Goal: Task Accomplishment & Management: Complete application form

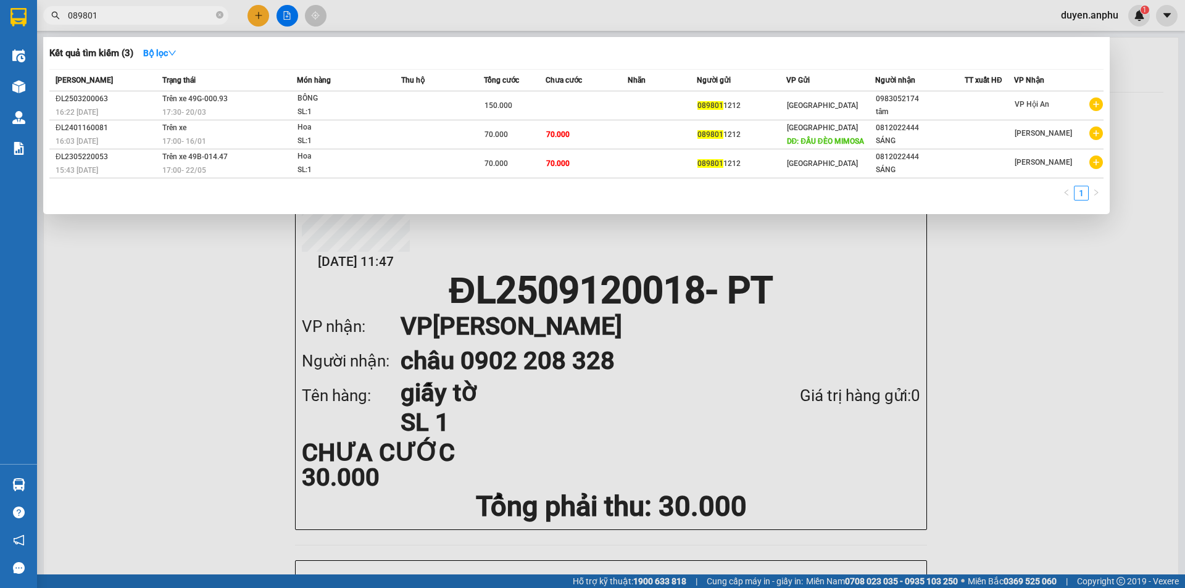
type input "089801"
click at [218, 14] on icon "close-circle" at bounding box center [219, 14] width 7 height 7
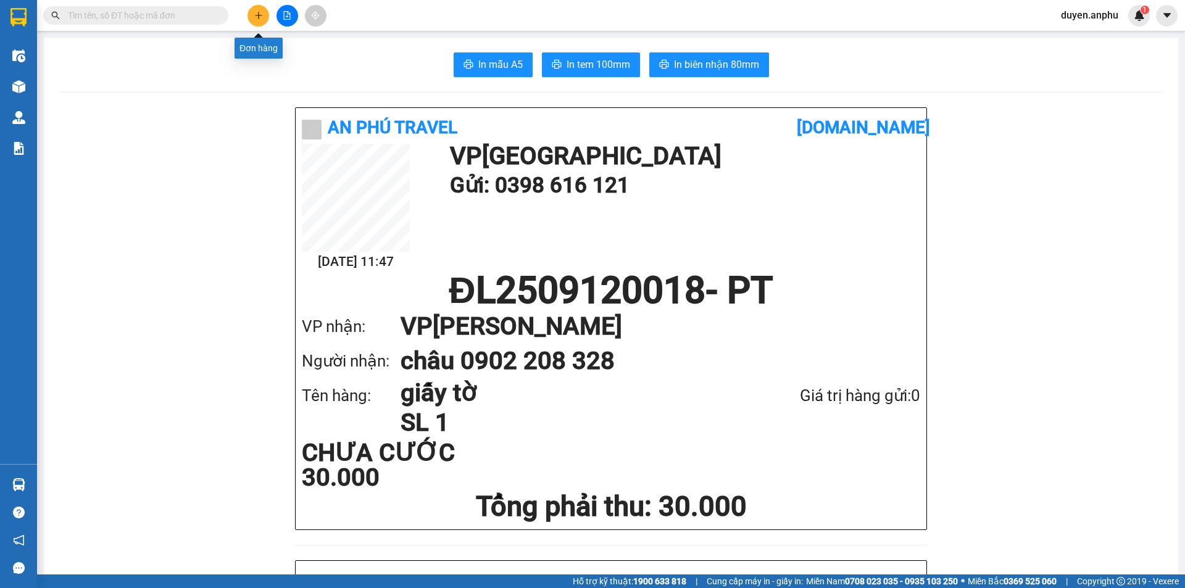
click at [252, 14] on button at bounding box center [258, 16] width 22 height 22
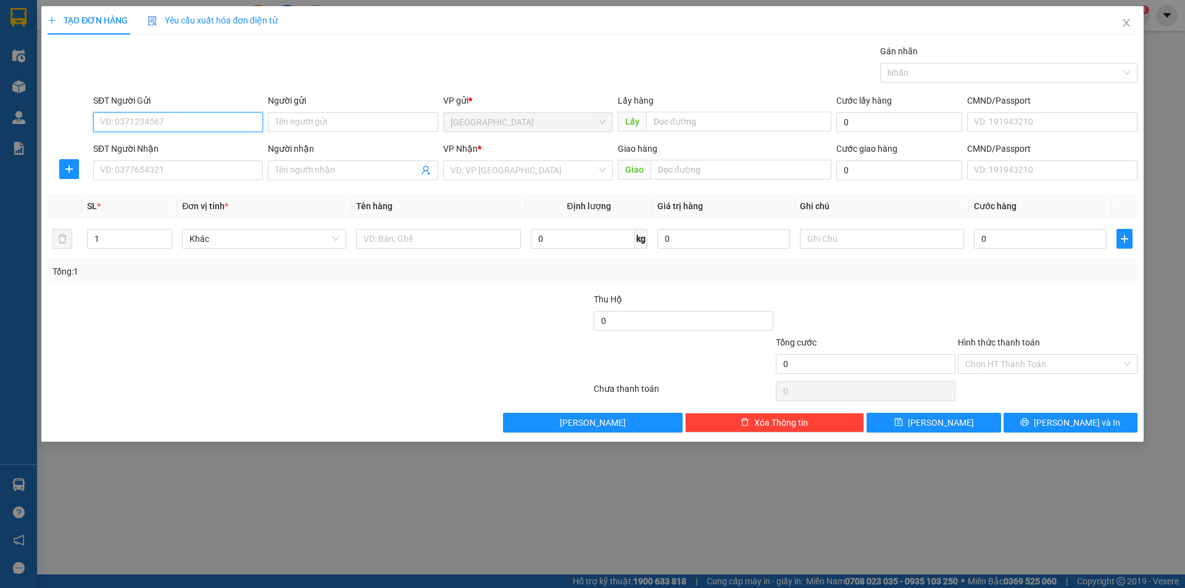
click at [212, 128] on input "SĐT Người Gửi" at bounding box center [178, 122] width 170 height 20
type input "."
type input "0784002869"
click at [120, 140] on div "0784002869" at bounding box center [178, 147] width 155 height 14
type input "sân bay LK"
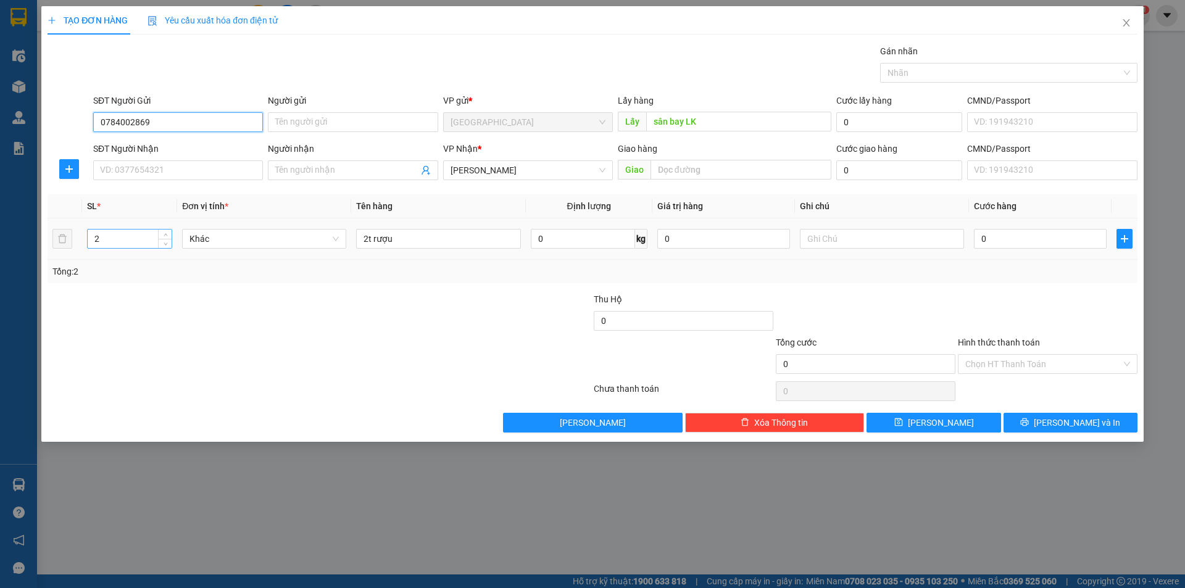
type input "0784002869"
drag, startPoint x: 129, startPoint y: 246, endPoint x: 0, endPoint y: 252, distance: 129.1
click at [0, 252] on div "TẠO ĐƠN HÀNG Yêu cầu xuất [PERSON_NAME] điện tử Transit Pickup Surcharge Ids Tr…" at bounding box center [592, 294] width 1185 height 588
type input "1"
drag, startPoint x: 429, startPoint y: 246, endPoint x: 12, endPoint y: 270, distance: 417.8
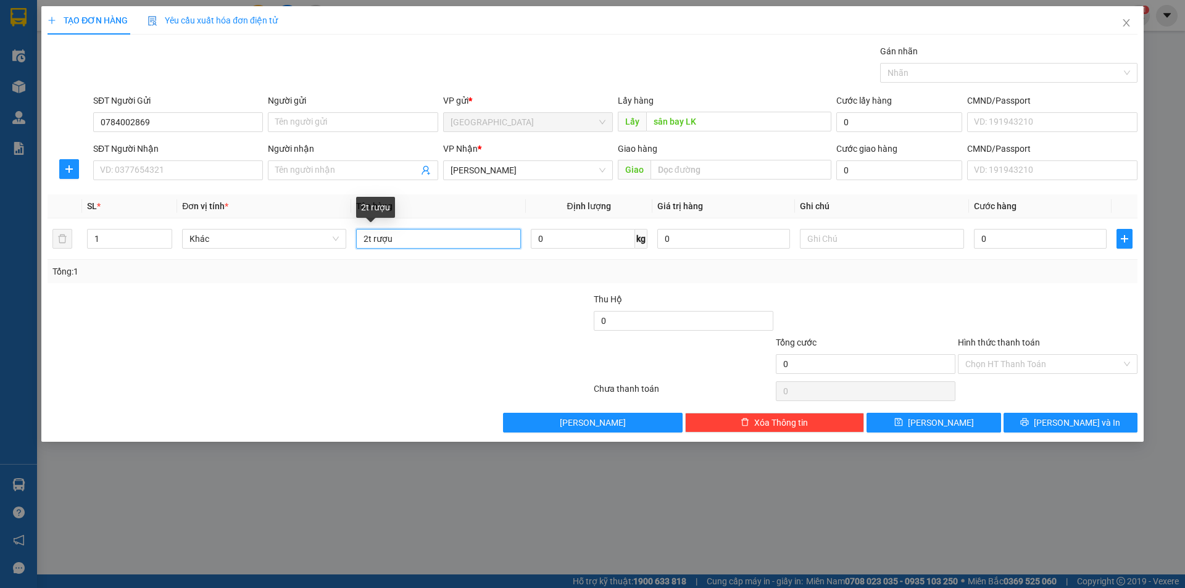
click at [19, 271] on div "TẠO ĐƠN HÀNG Yêu cầu xuất [PERSON_NAME] điện tử Transit Pickup Surcharge Ids Tr…" at bounding box center [592, 294] width 1185 height 588
type input "1h thuốc tây"
click at [903, 426] on icon "save" at bounding box center [898, 422] width 9 height 9
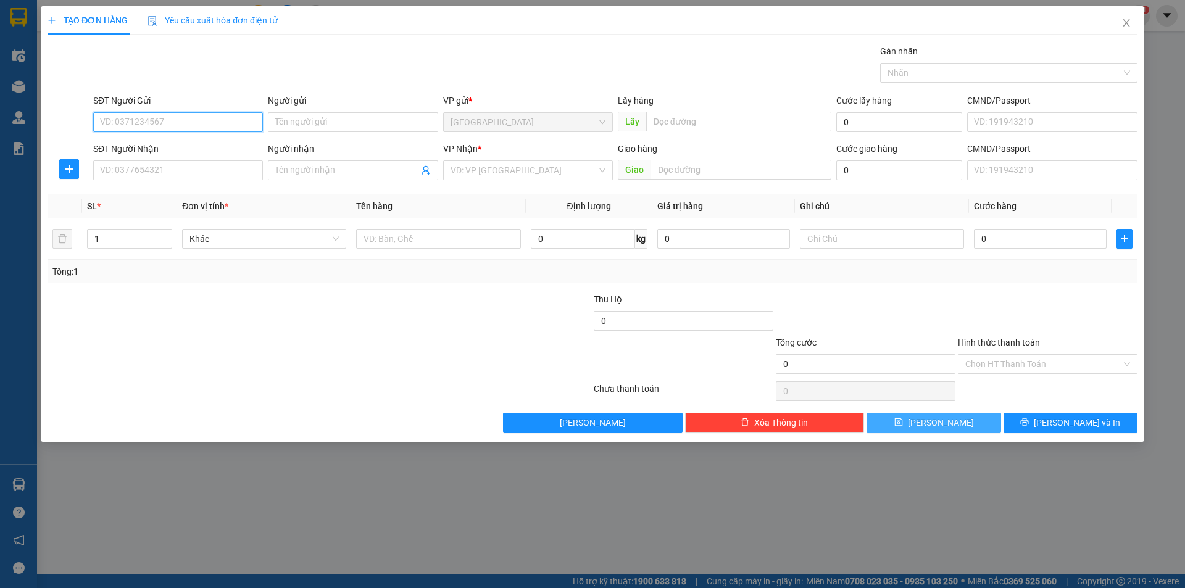
click at [174, 129] on input "SĐT Người Gửi" at bounding box center [178, 122] width 170 height 20
click at [152, 144] on div "0385663470 - Thảo Chuối" at bounding box center [178, 147] width 155 height 14
type input "0385663470"
type input "Thảo Chuối"
type input "trường C2 Ninh Loan"
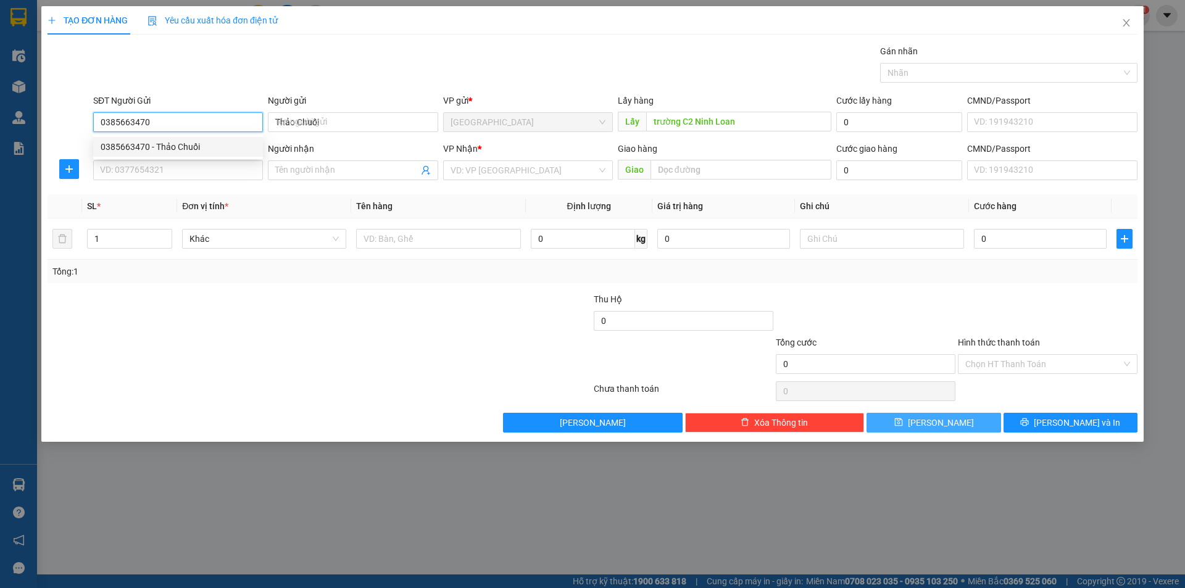
type input "700.000"
type input "0385663470"
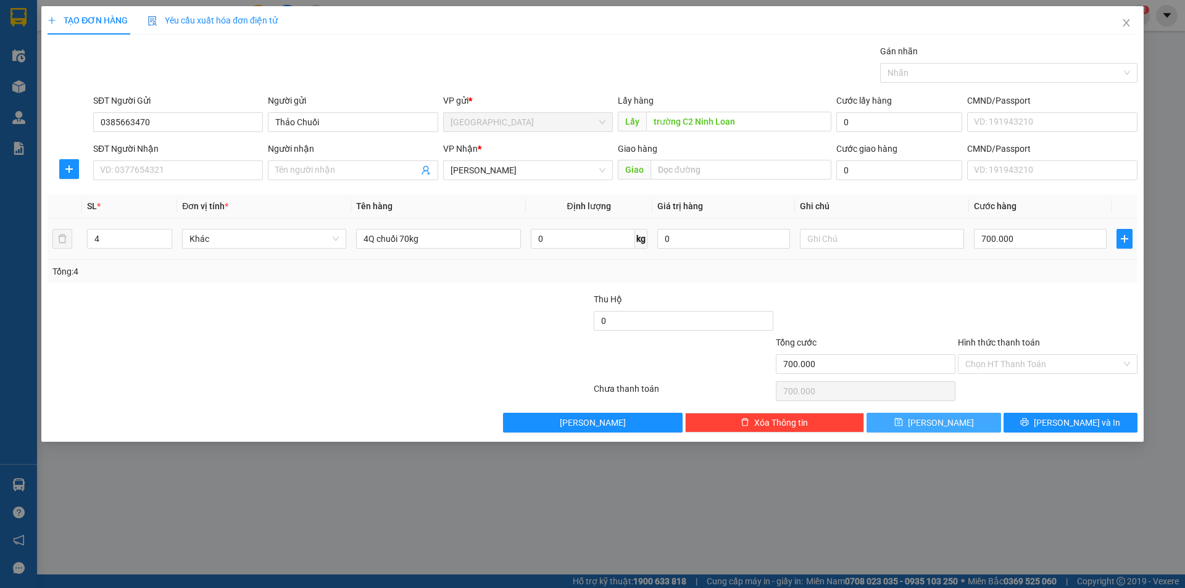
drag, startPoint x: 117, startPoint y: 236, endPoint x: 0, endPoint y: 244, distance: 116.8
click at [0, 249] on div "TẠO ĐƠN HÀNG Yêu cầu xuất [PERSON_NAME] điện tử Transit Pickup Surcharge Ids Tr…" at bounding box center [592, 294] width 1185 height 588
type input "6"
drag, startPoint x: 368, startPoint y: 236, endPoint x: 316, endPoint y: 234, distance: 51.8
click at [322, 234] on tr "6 Khác 4Q chuối 70kg 0 kg 0 700.000" at bounding box center [593, 238] width 1090 height 41
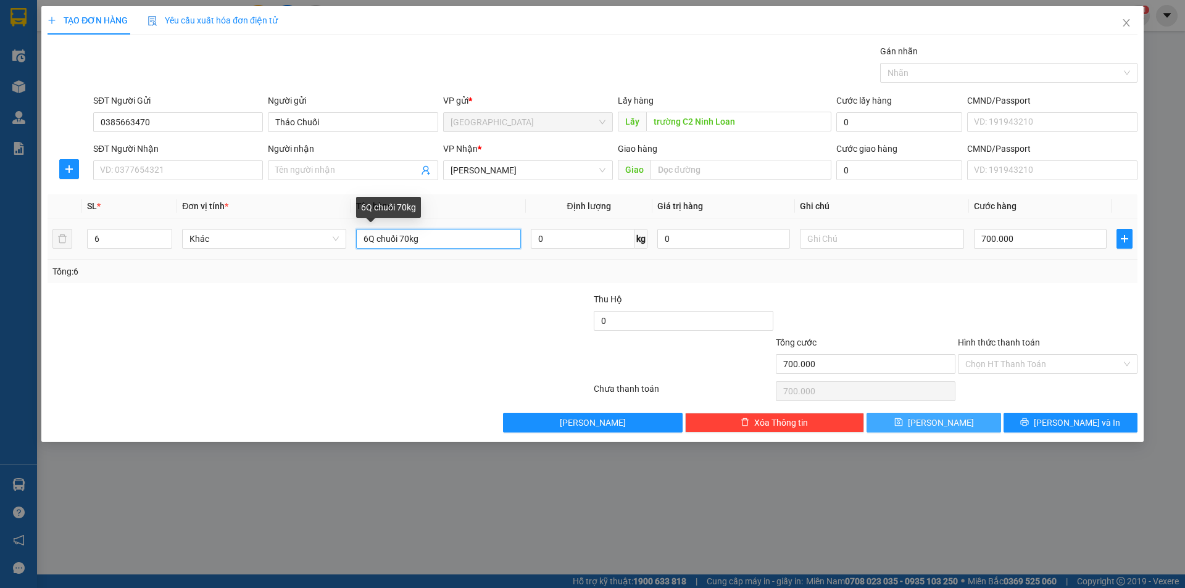
click at [406, 238] on input "6Q chuối 70kg" at bounding box center [438, 239] width 164 height 20
type input "6Q chuối 110kg"
click at [903, 418] on icon "save" at bounding box center [898, 422] width 9 height 9
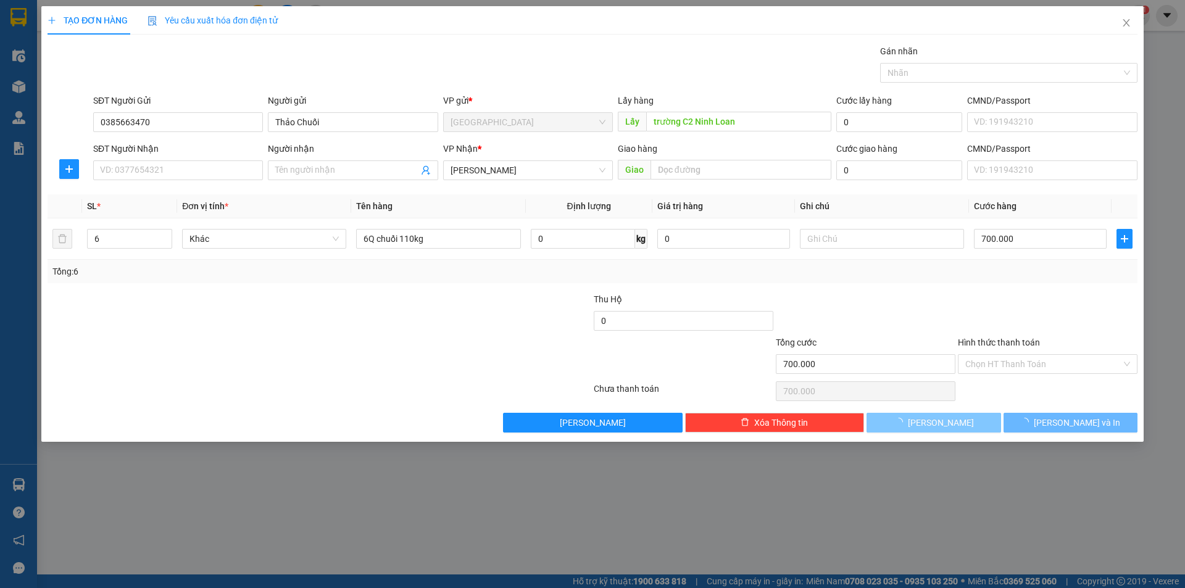
type input "0"
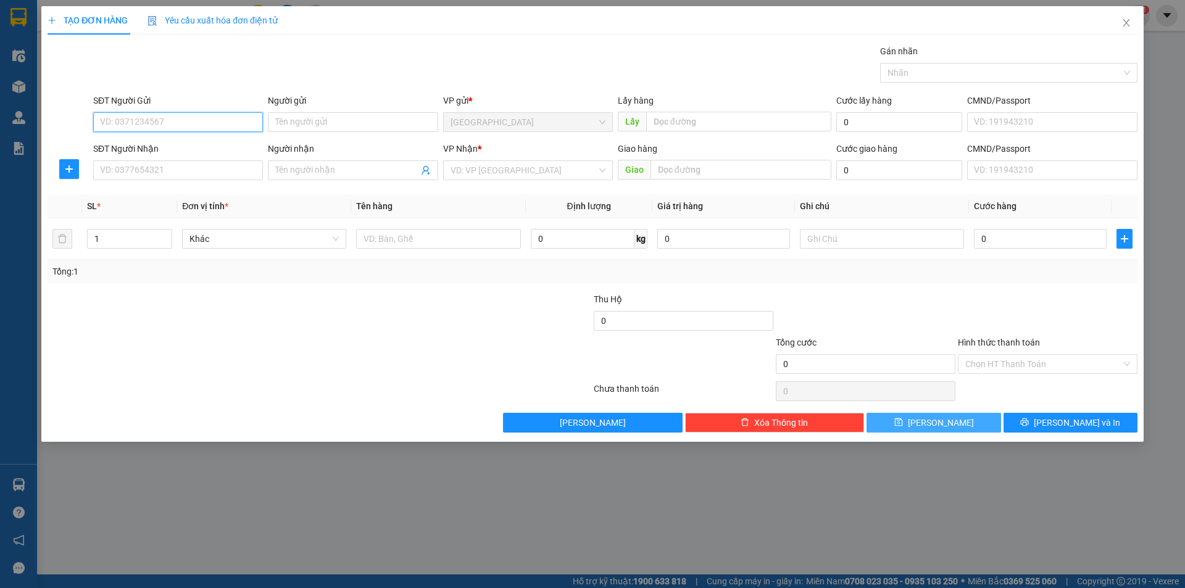
click at [170, 123] on input "SĐT Người Gửi" at bounding box center [178, 122] width 170 height 20
type input "0364136134"
click at [160, 170] on input "SĐT Người Nhận" at bounding box center [178, 170] width 170 height 20
type input "0792809232"
drag, startPoint x: 506, startPoint y: 171, endPoint x: 503, endPoint y: 182, distance: 11.5
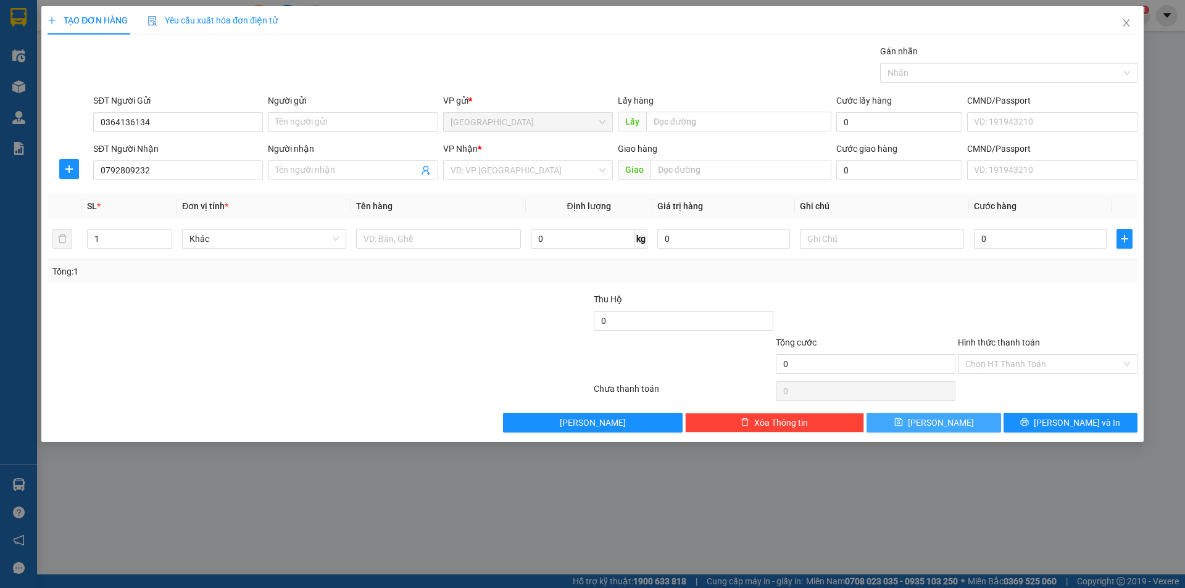
click at [506, 174] on input "search" at bounding box center [523, 170] width 146 height 19
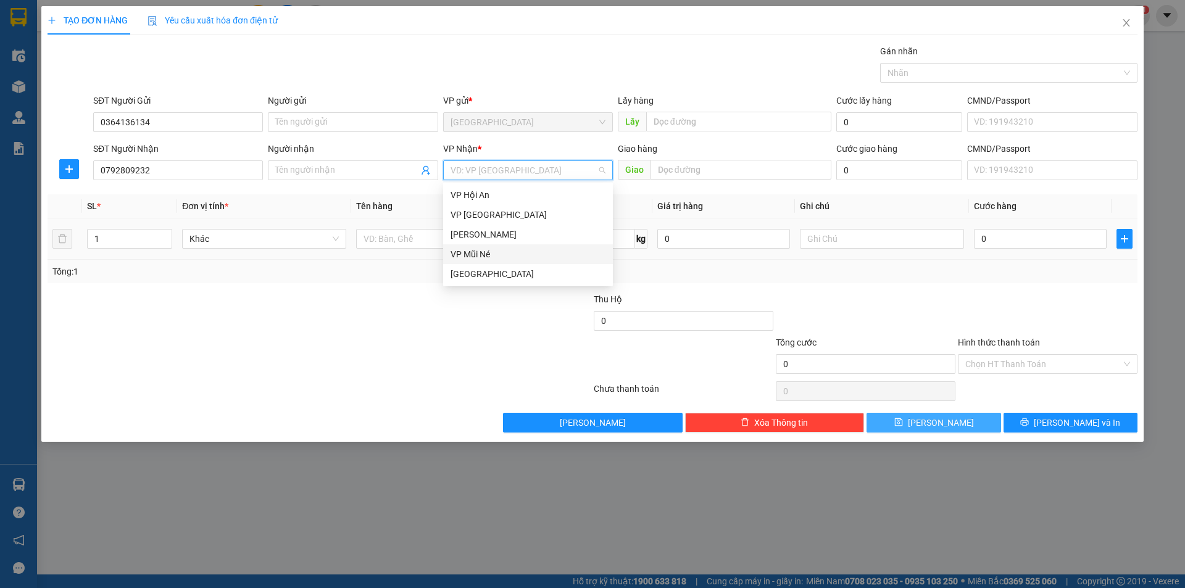
click at [492, 254] on div "VP Mũi Né" at bounding box center [527, 254] width 155 height 14
drag, startPoint x: 478, startPoint y: 168, endPoint x: 477, endPoint y: 210, distance: 42.0
click at [478, 172] on span "VP Mũi Né" at bounding box center [527, 170] width 155 height 19
drag, startPoint x: 480, startPoint y: 234, endPoint x: 679, endPoint y: 193, distance: 203.4
click at [482, 233] on div "[PERSON_NAME]" at bounding box center [527, 235] width 155 height 14
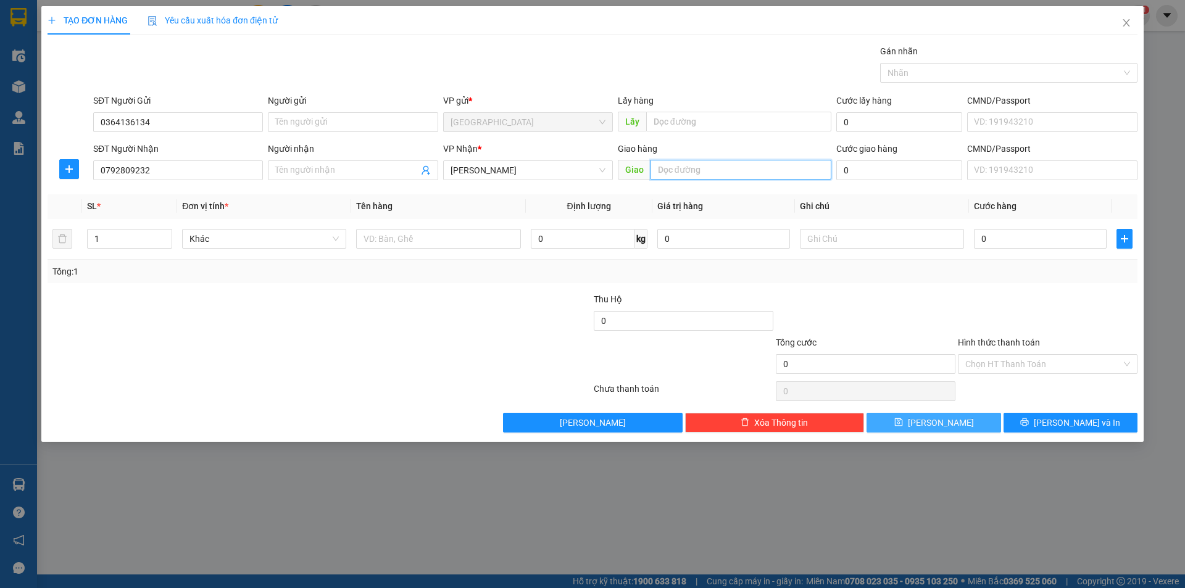
click at [691, 177] on input "text" at bounding box center [740, 170] width 181 height 20
type input "38 NĐC"
click at [460, 244] on input "text" at bounding box center [438, 239] width 164 height 20
type input "thùng máy ép, máy lọc"
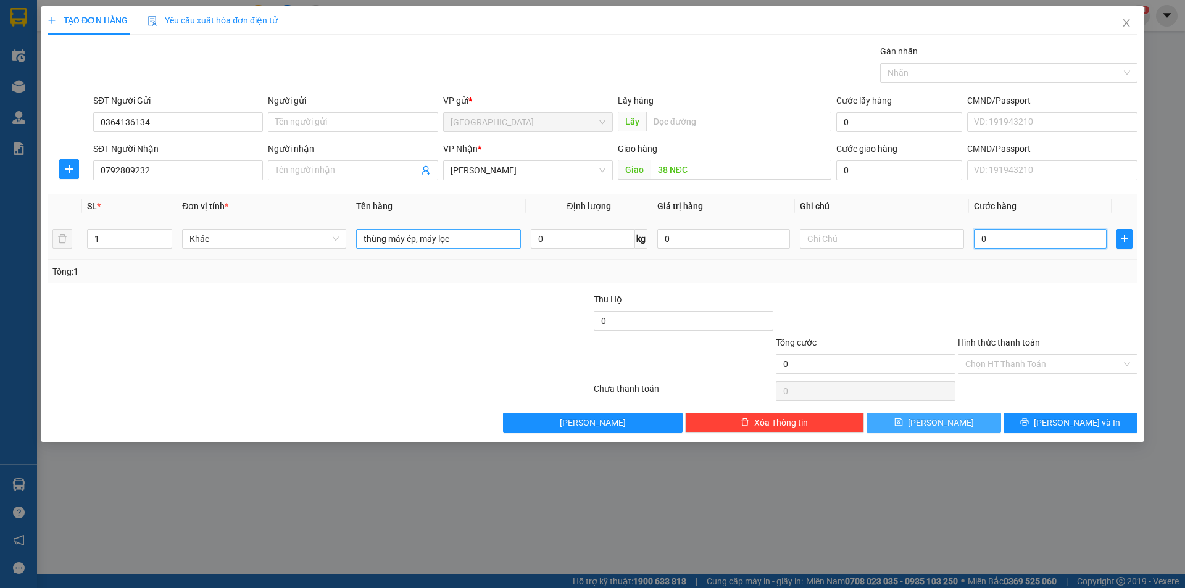
type input "1"
type input "10"
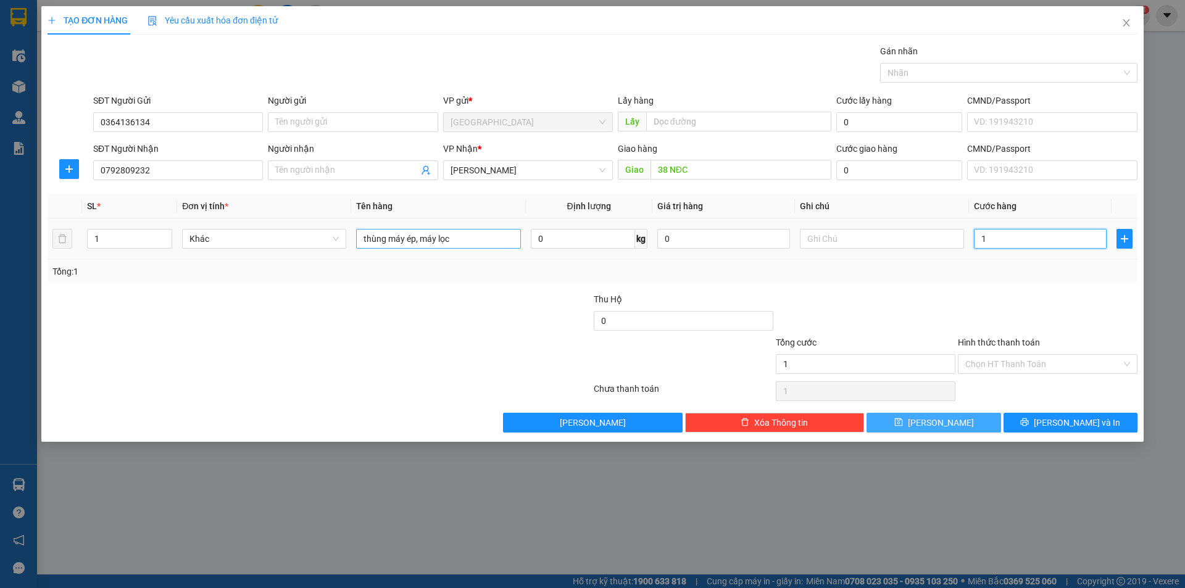
type input "10"
type input "100"
type input "100.000"
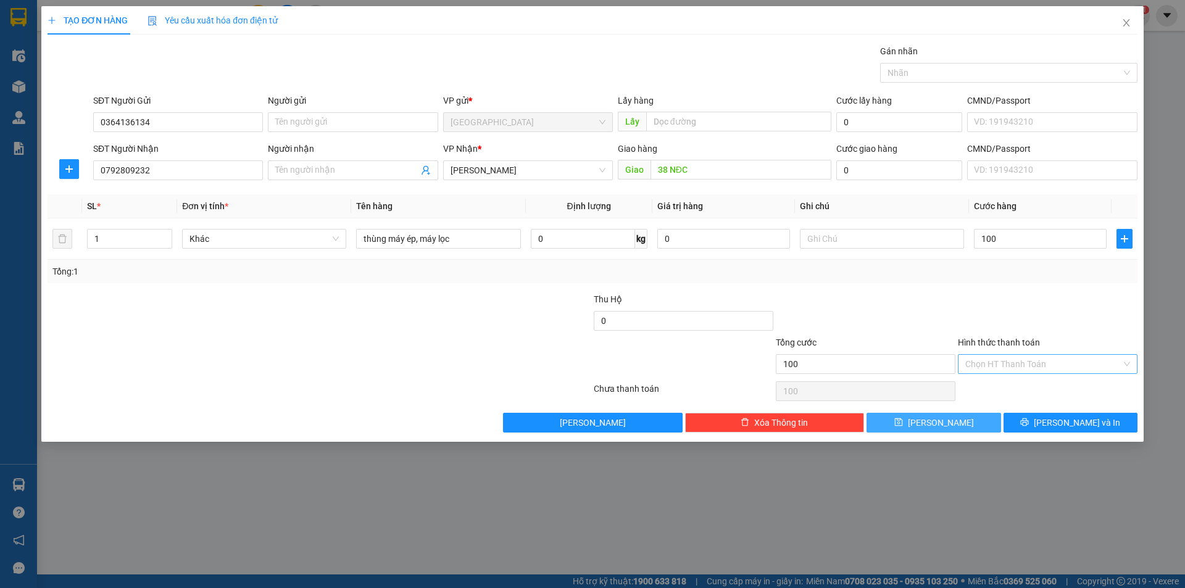
type input "100.000"
click at [1001, 367] on input "Hình thức thanh toán" at bounding box center [1043, 364] width 156 height 19
drag, startPoint x: 995, startPoint y: 384, endPoint x: 999, endPoint y: 412, distance: 28.7
click at [994, 385] on div "Tại văn phòng" at bounding box center [1047, 389] width 165 height 14
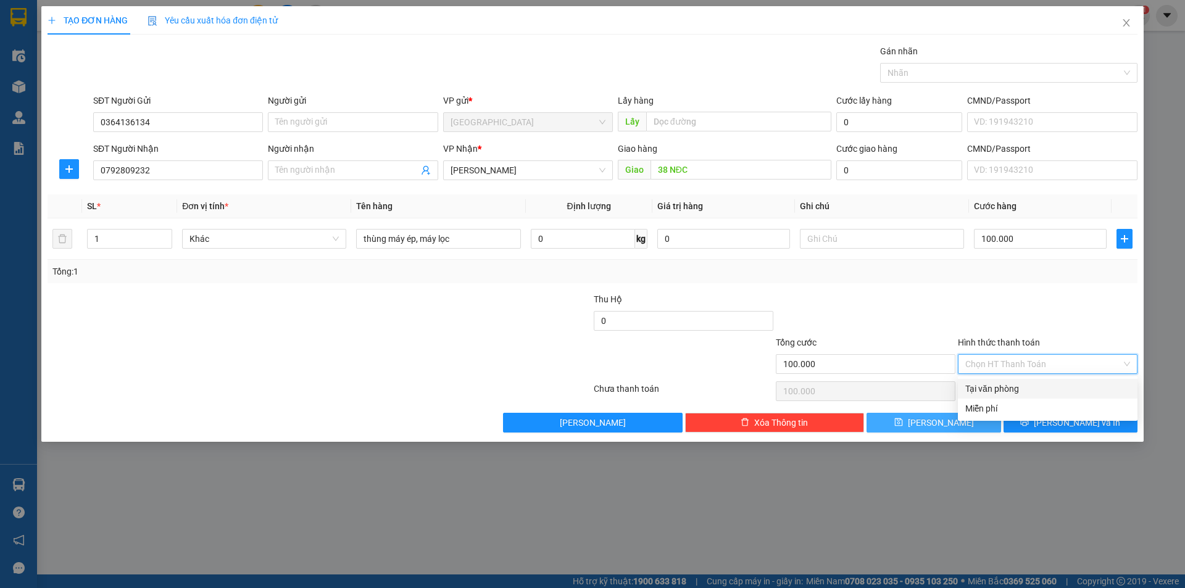
type input "0"
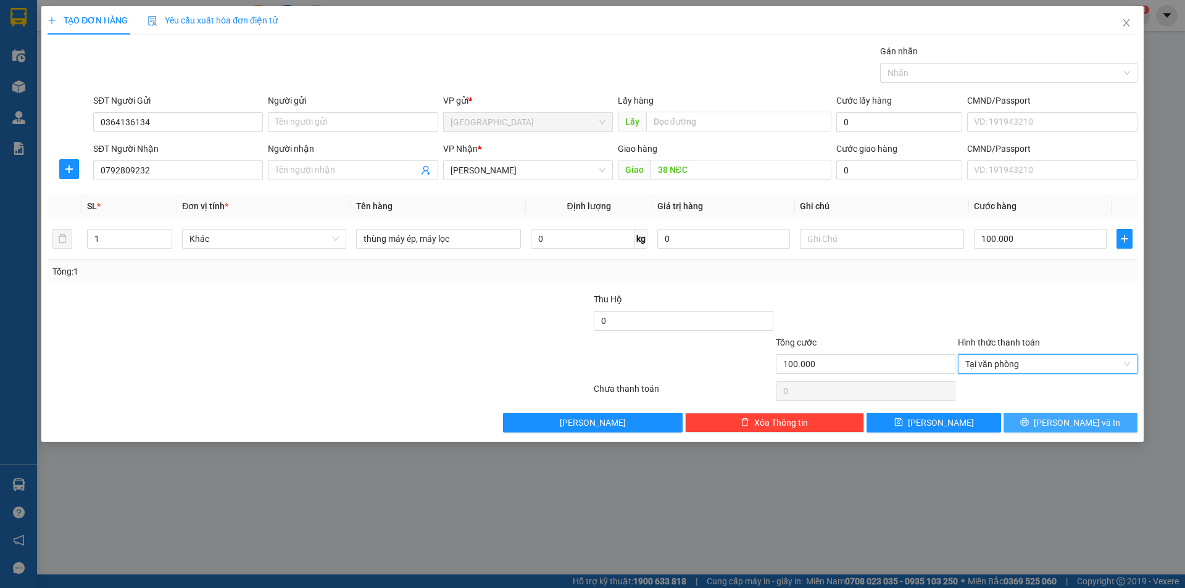
click at [1025, 421] on button "[PERSON_NAME] và In" at bounding box center [1070, 423] width 134 height 20
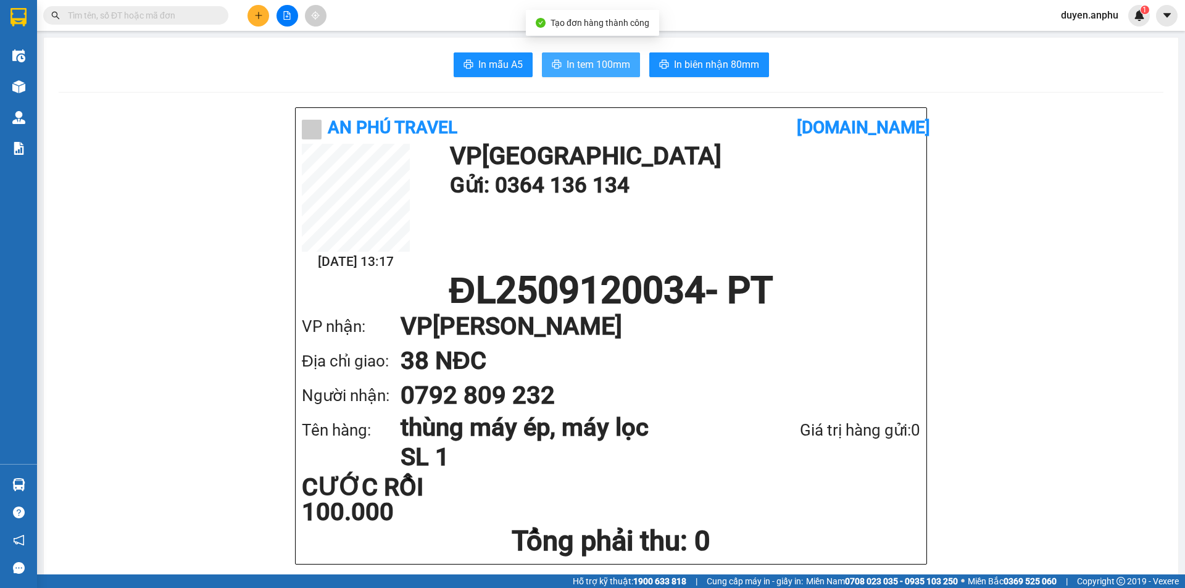
click at [576, 64] on span "In tem 100mm" at bounding box center [598, 64] width 64 height 15
click at [597, 68] on span "In tem 100mm" at bounding box center [598, 64] width 64 height 15
click at [255, 17] on icon "plus" at bounding box center [258, 15] width 9 height 9
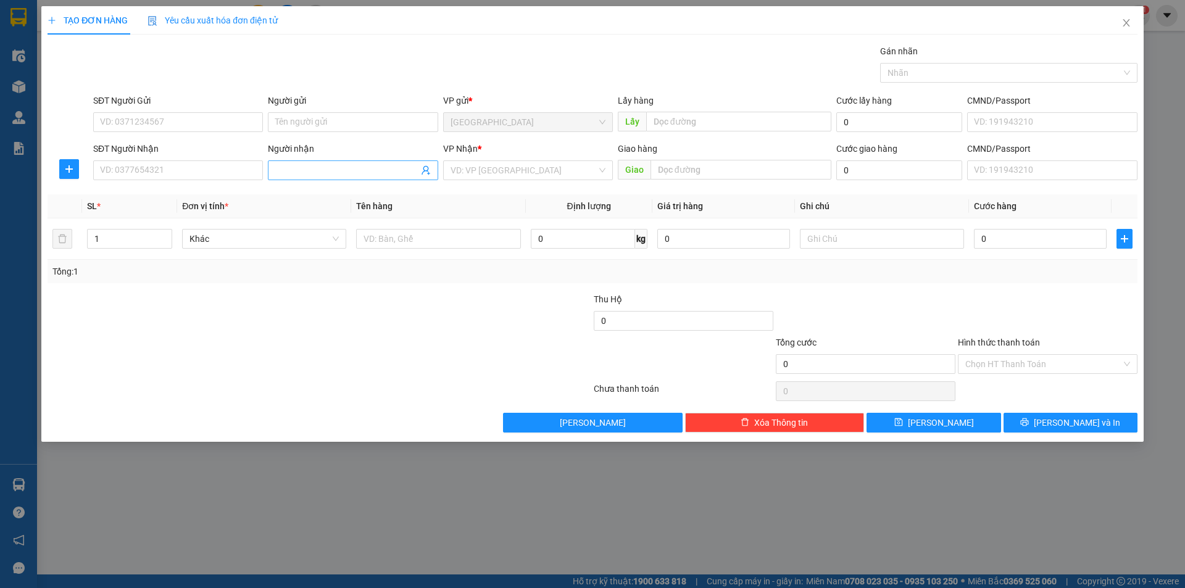
click at [307, 173] on input "Người nhận" at bounding box center [346, 170] width 143 height 14
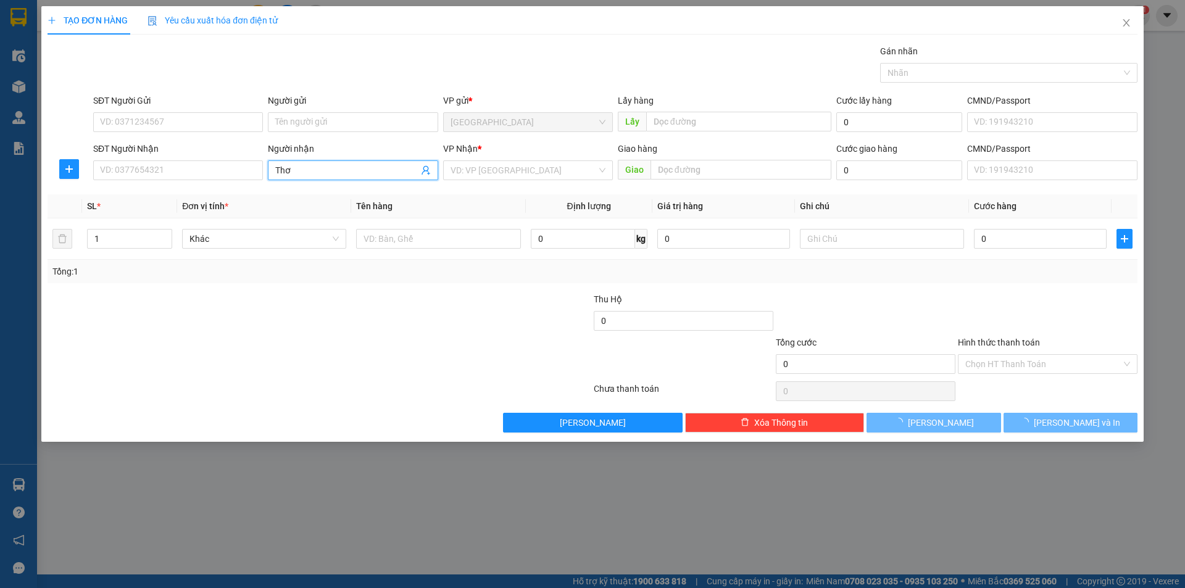
type input "Thơ"
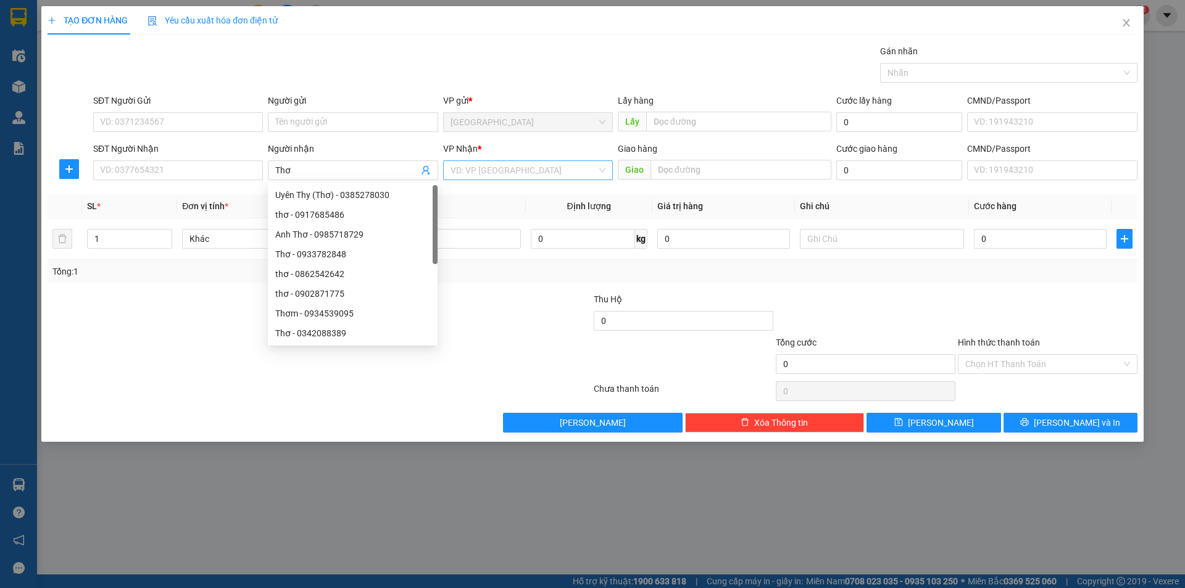
drag, startPoint x: 536, startPoint y: 180, endPoint x: 537, endPoint y: 172, distance: 8.2
click at [539, 173] on div "[PERSON_NAME] * VD: VP [GEOGRAPHIC_DATA]" at bounding box center [528, 163] width 170 height 43
click at [537, 172] on input "search" at bounding box center [523, 170] width 146 height 19
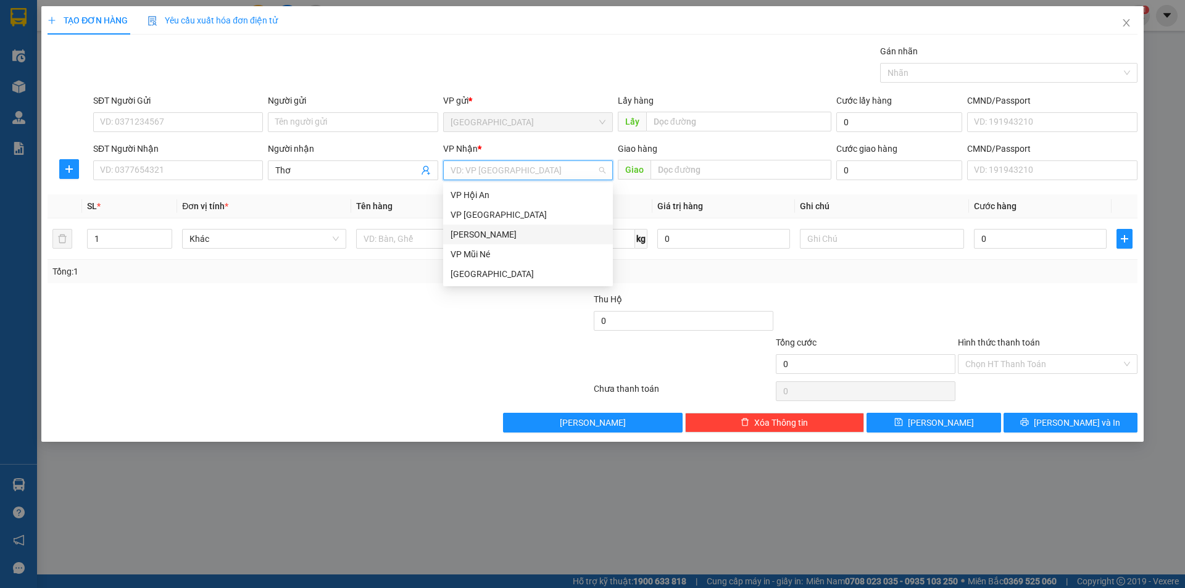
click at [490, 239] on div "[PERSON_NAME]" at bounding box center [527, 235] width 155 height 14
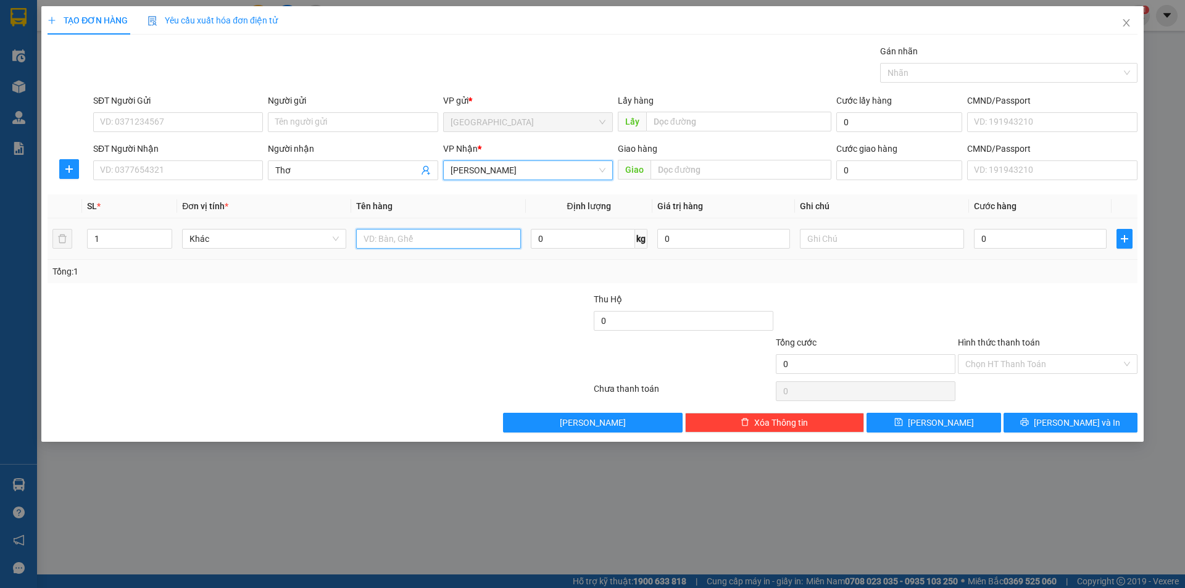
click at [395, 239] on input "text" at bounding box center [438, 239] width 164 height 20
type input "dâu"
type input "12"
type input "3"
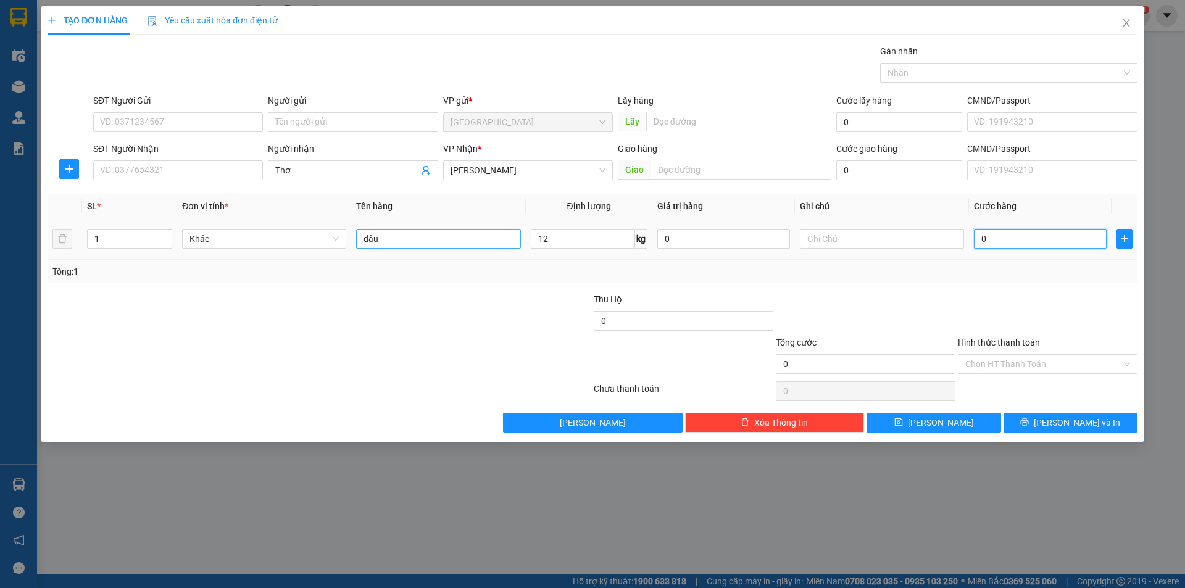
type input "3"
type input "36"
type input "36.000"
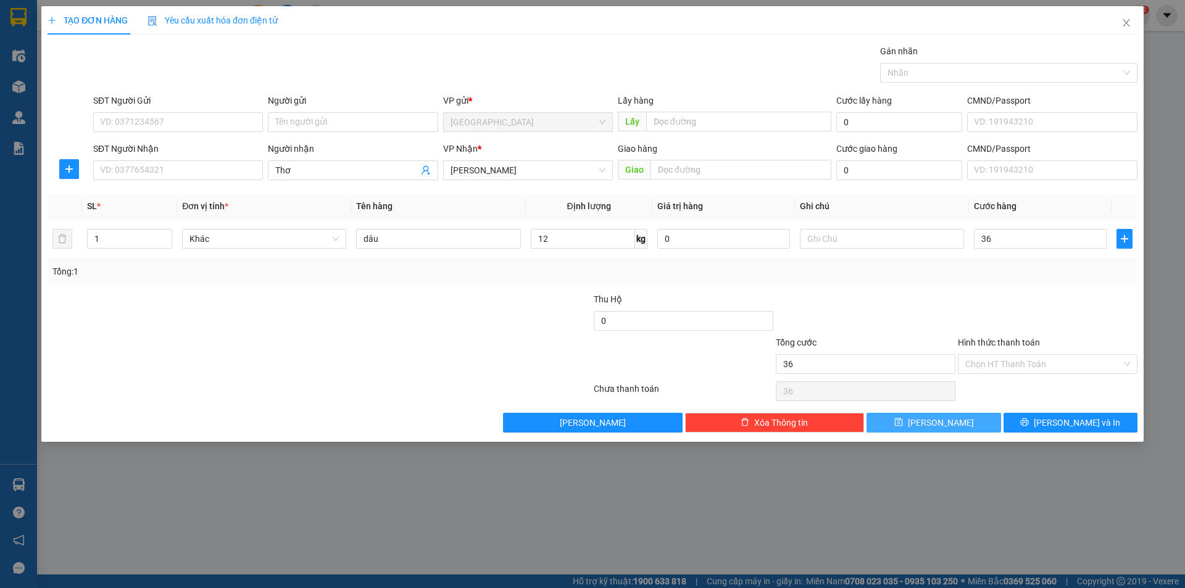
type input "36.000"
click at [928, 429] on button "[PERSON_NAME]" at bounding box center [933, 423] width 134 height 20
type input "0"
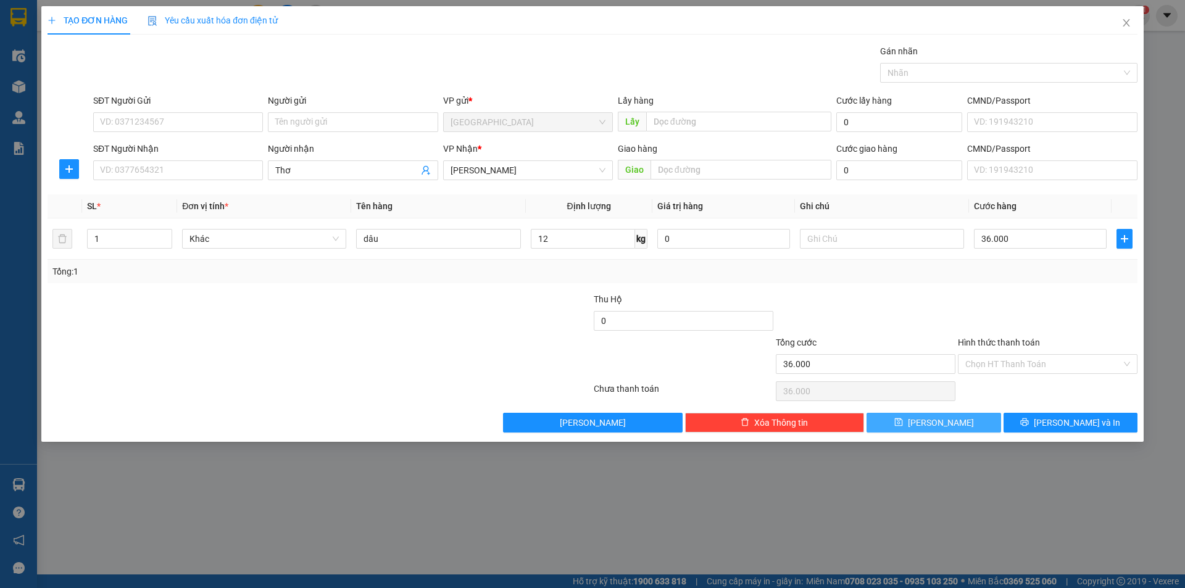
type input "0"
click at [1125, 22] on icon "close" at bounding box center [1125, 22] width 7 height 7
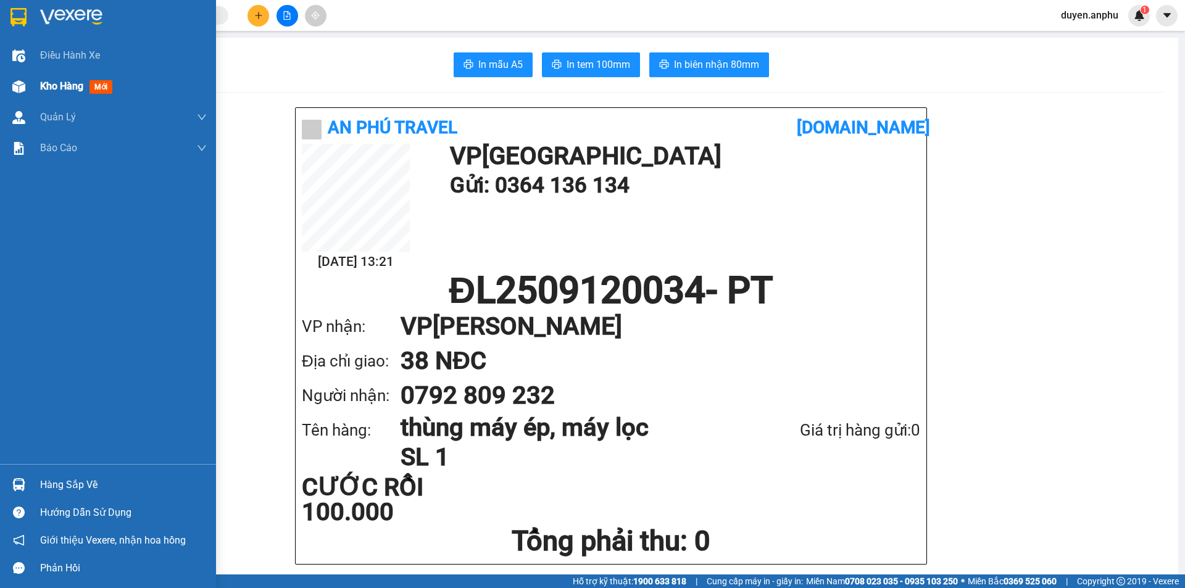
click at [46, 83] on span "Kho hàng" at bounding box center [61, 86] width 43 height 12
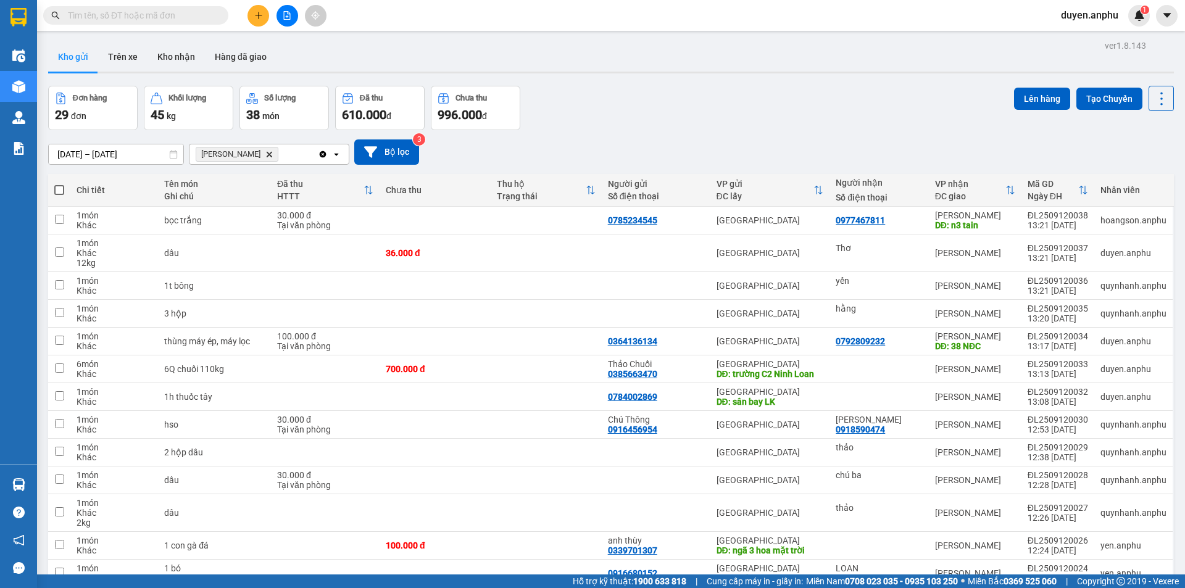
click at [58, 191] on span at bounding box center [59, 190] width 10 height 10
click at [59, 184] on input "checkbox" at bounding box center [59, 184] width 0 height 0
checkbox input "true"
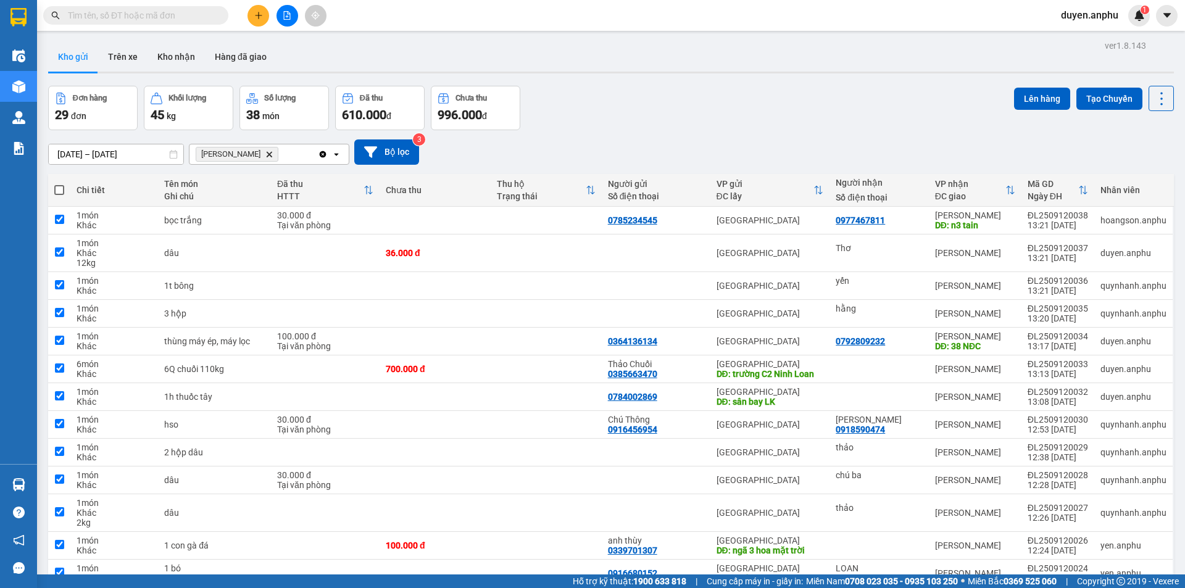
checkbox input "true"
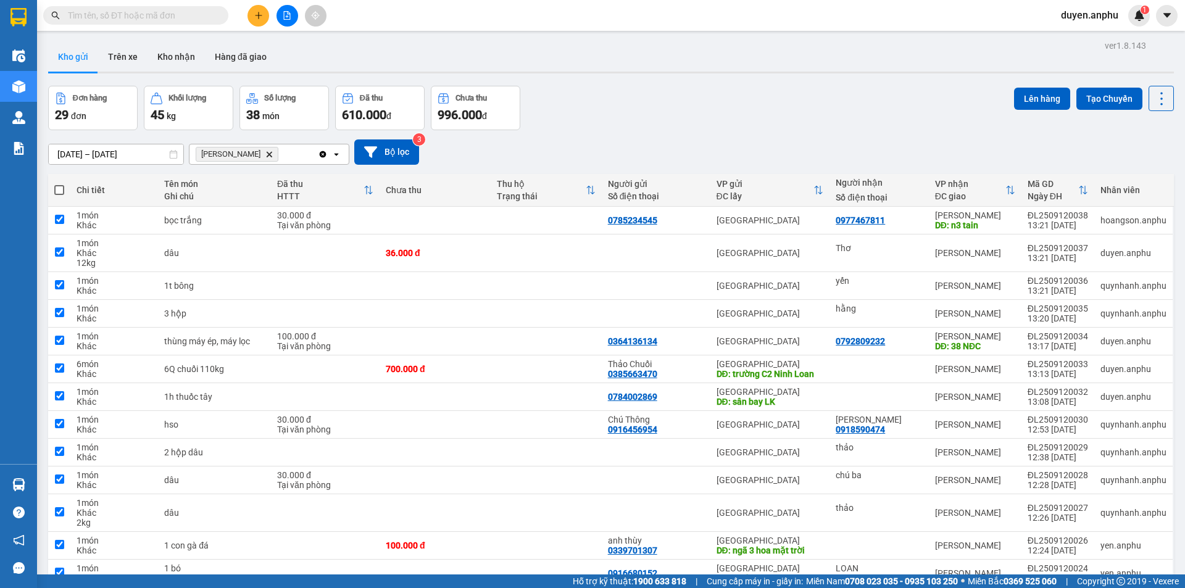
checkbox input "true"
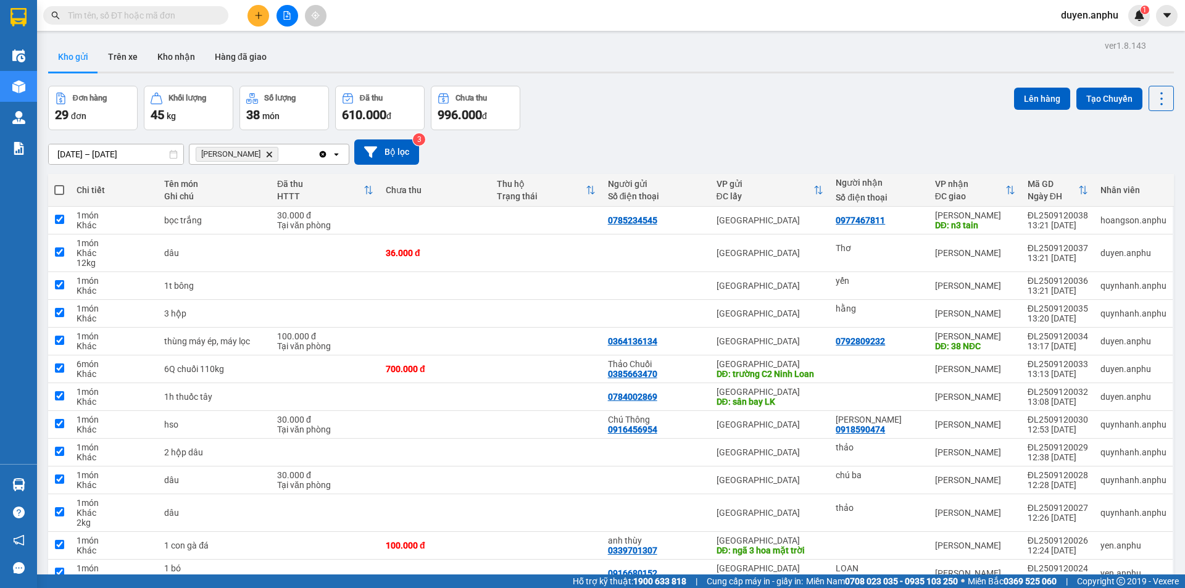
checkbox input "true"
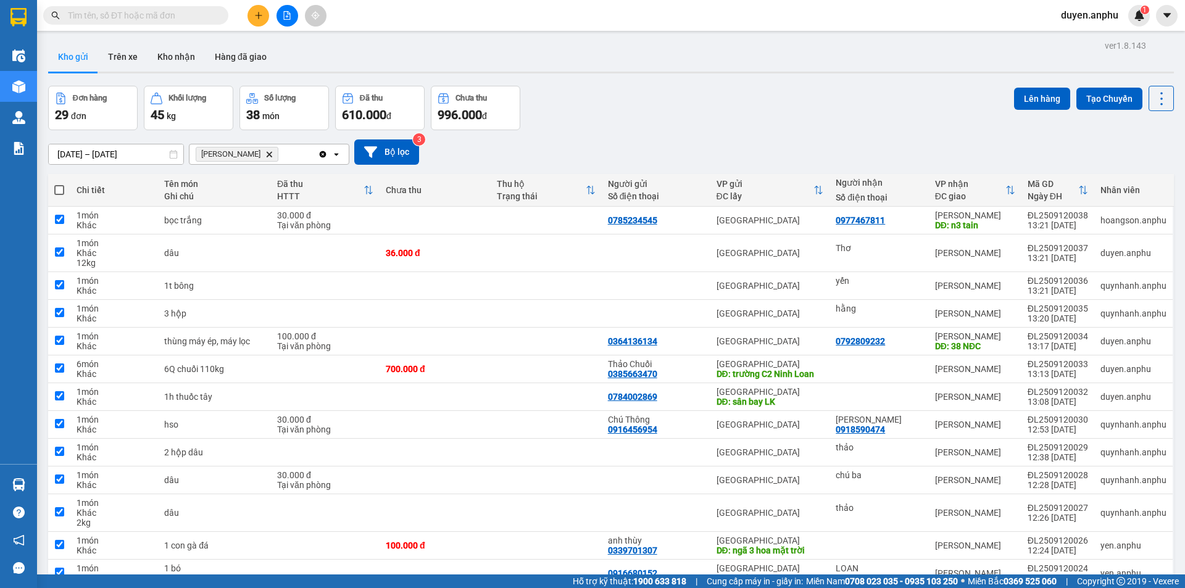
checkbox input "true"
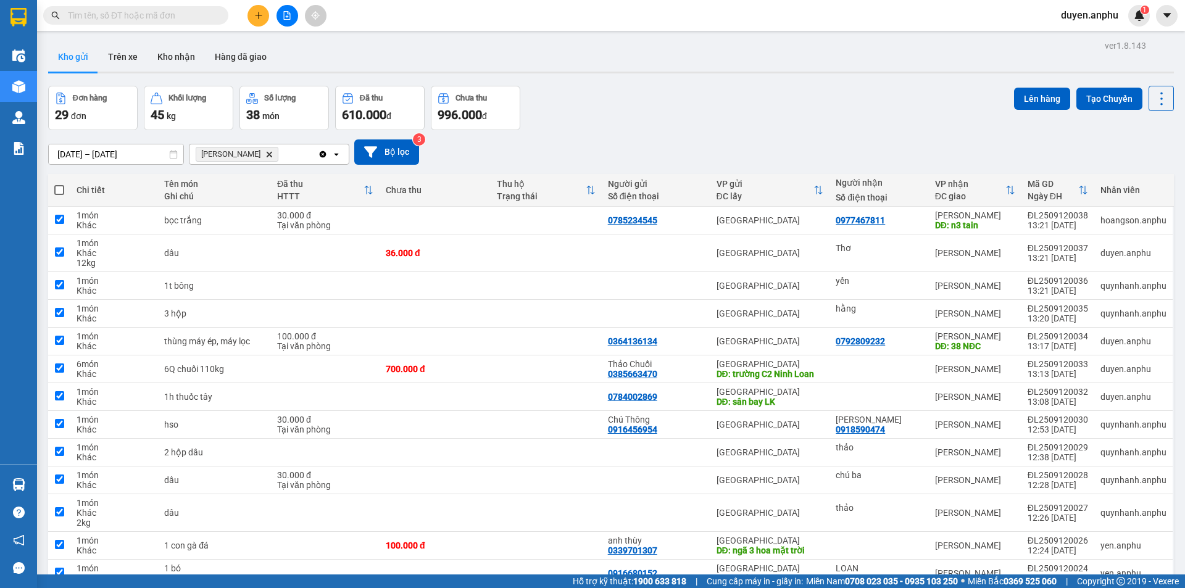
checkbox input "true"
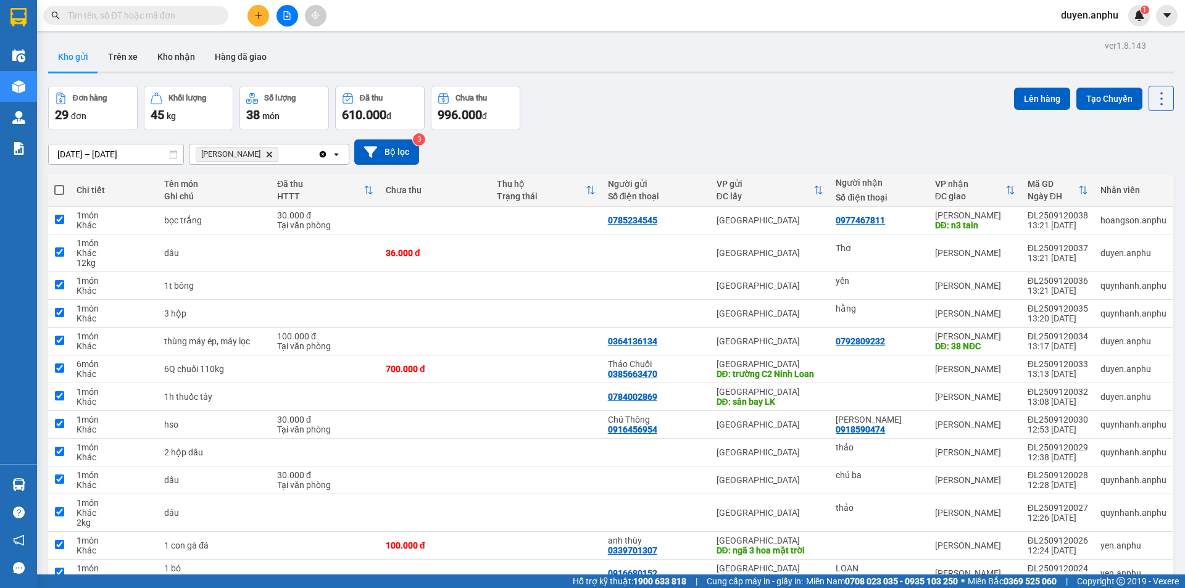
checkbox input "true"
click at [58, 191] on span at bounding box center [59, 190] width 10 height 10
click at [59, 184] on input "checkbox" at bounding box center [59, 184] width 0 height 0
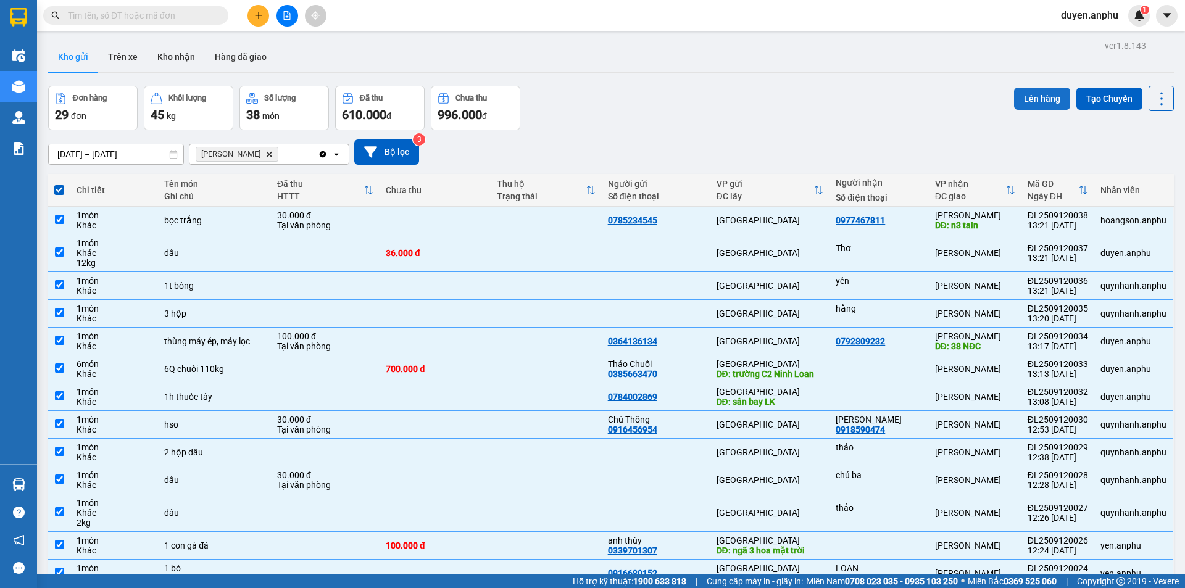
click at [1035, 106] on button "Lên hàng" at bounding box center [1042, 99] width 56 height 22
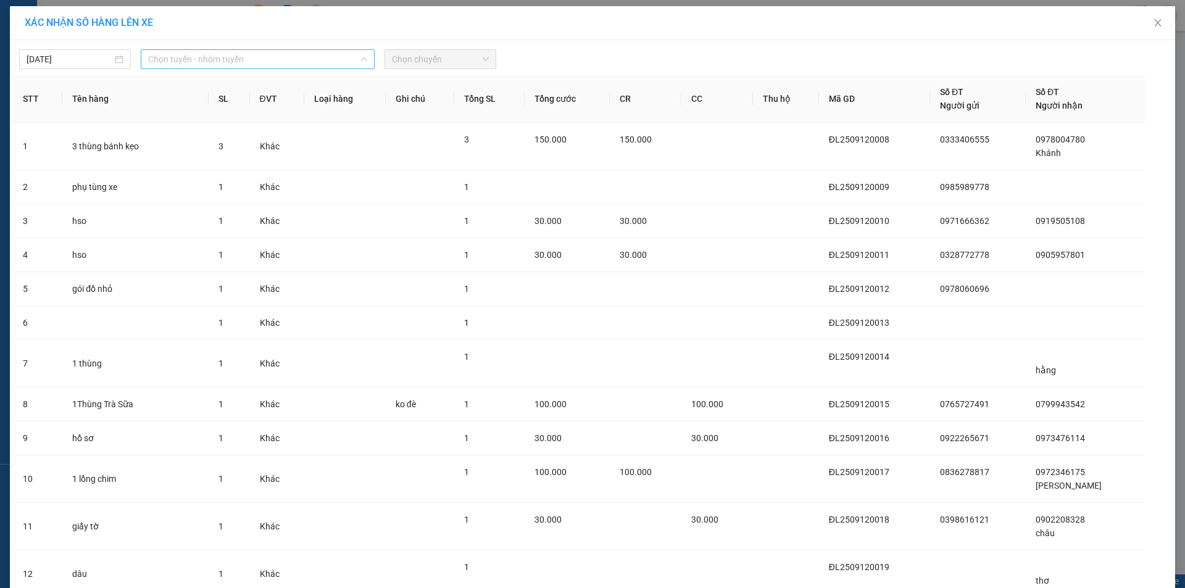
click at [222, 62] on span "Chọn tuyến - nhóm tuyến" at bounding box center [257, 59] width 219 height 19
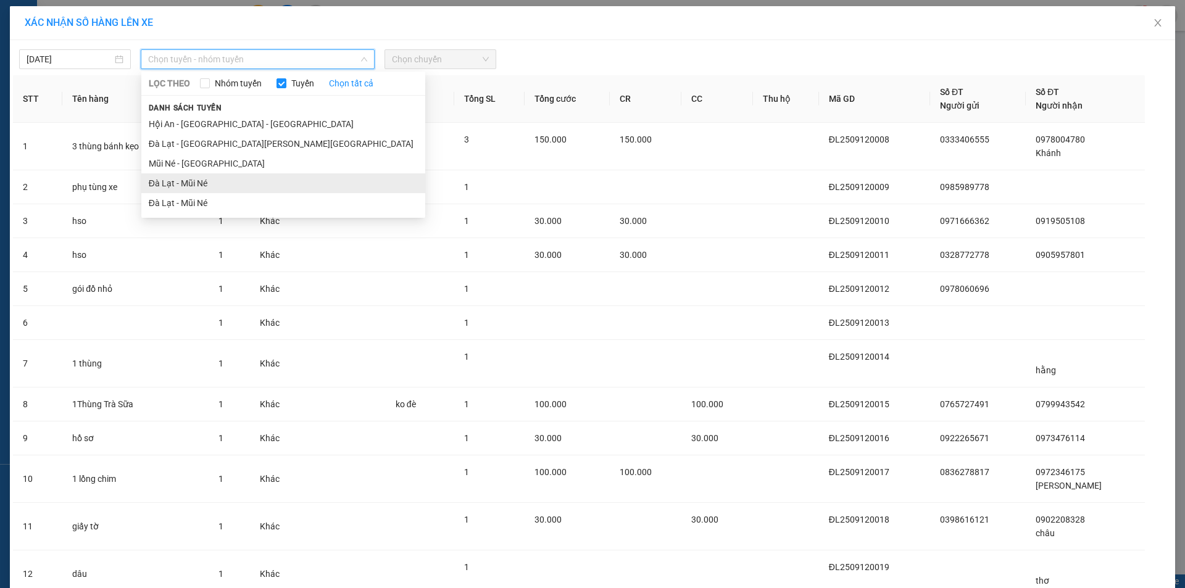
click at [180, 178] on li "Đà Lạt - Mũi Né" at bounding box center [283, 183] width 284 height 20
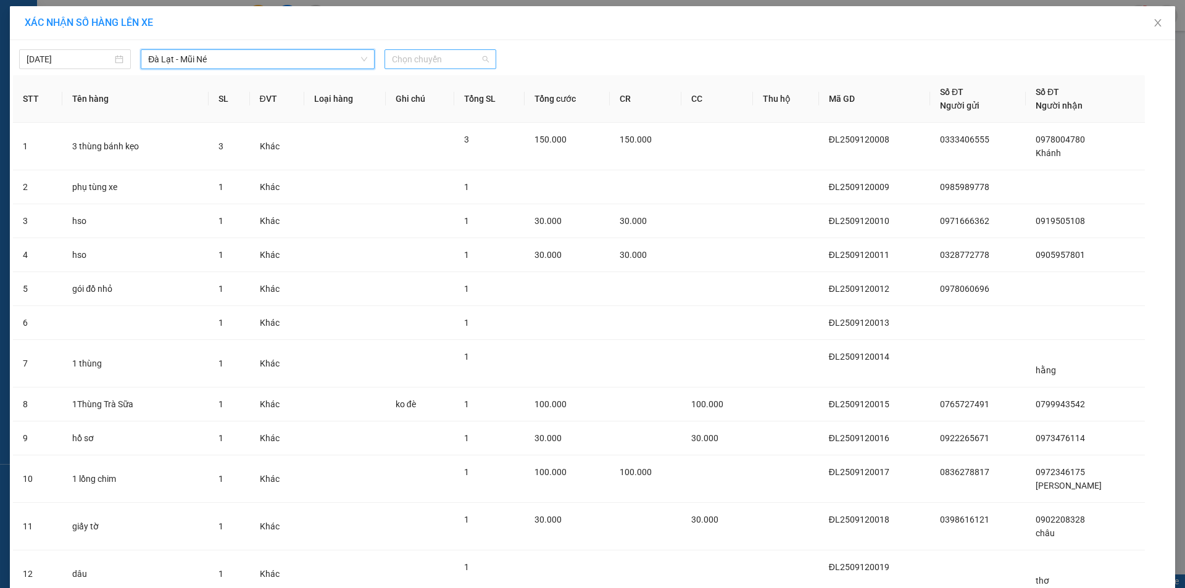
click at [465, 55] on span "Chọn chuyến" at bounding box center [440, 59] width 97 height 19
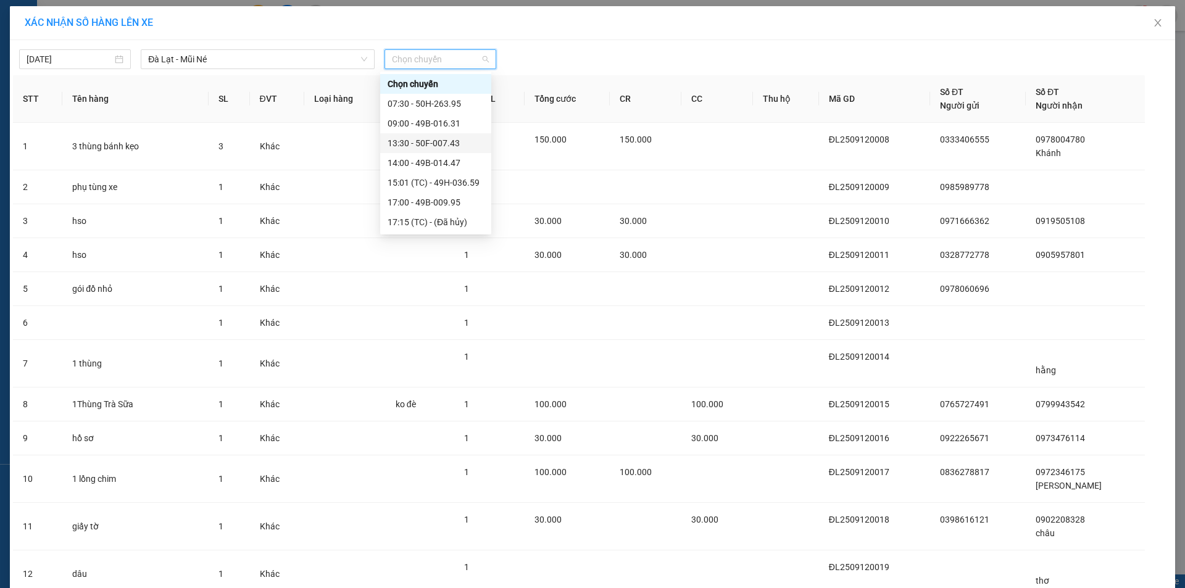
click at [413, 142] on div "13:30 - 50F-007.43" at bounding box center [435, 143] width 96 height 14
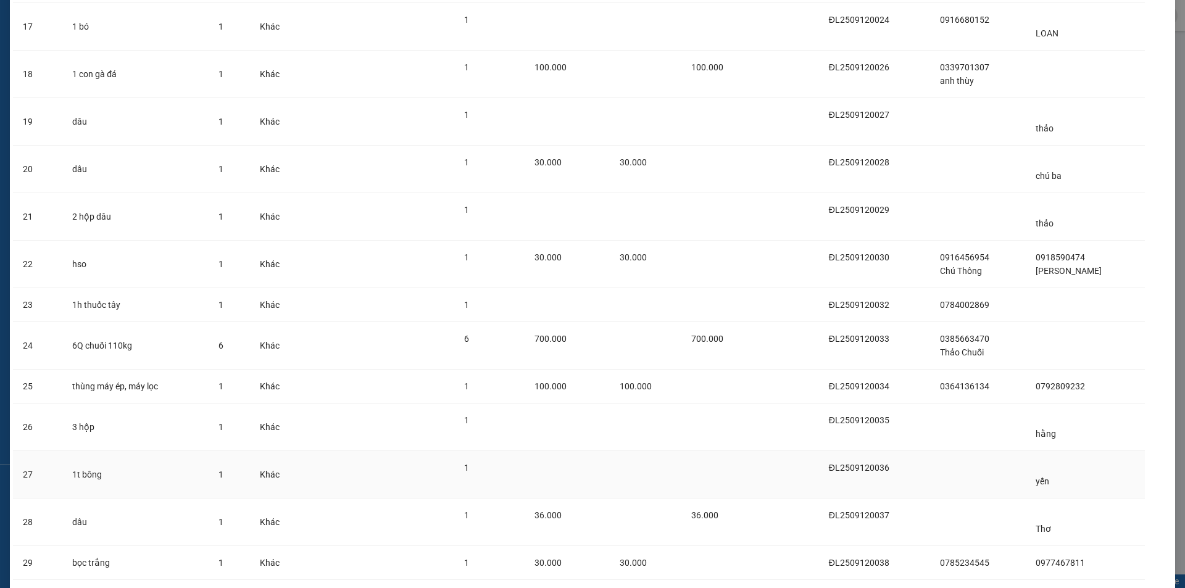
scroll to position [847, 0]
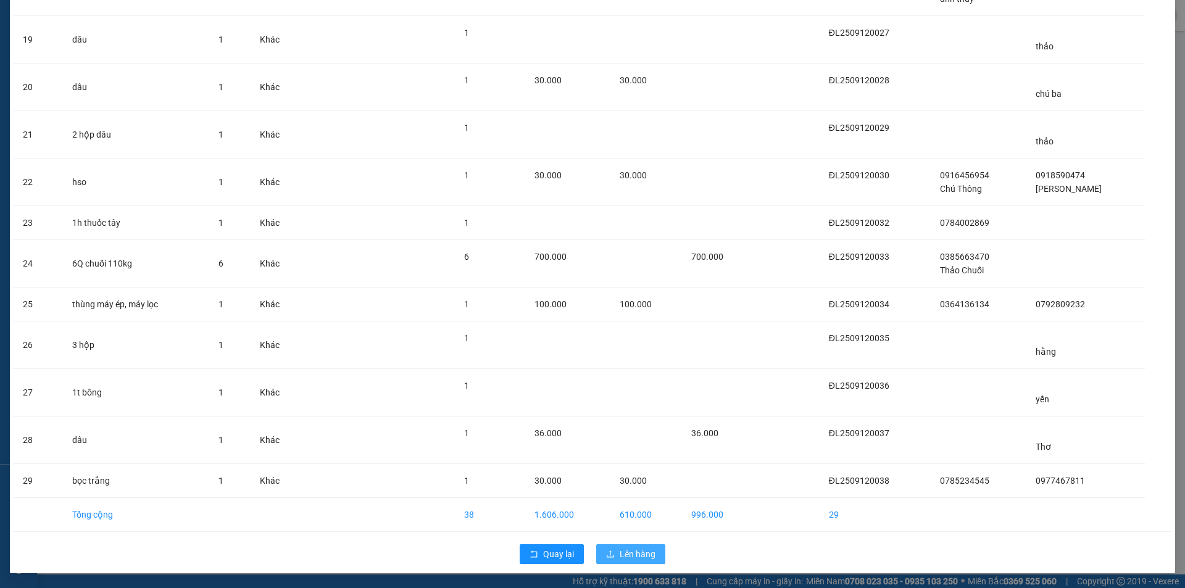
click at [629, 548] on span "Lên hàng" at bounding box center [637, 554] width 36 height 14
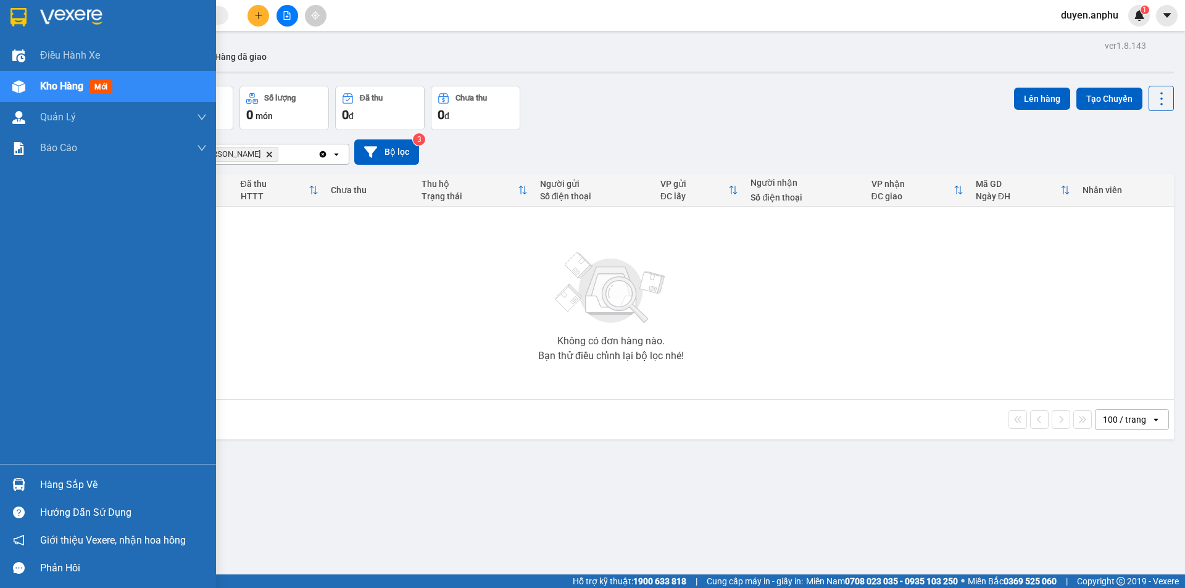
click at [44, 87] on span "Kho hàng" at bounding box center [61, 86] width 43 height 12
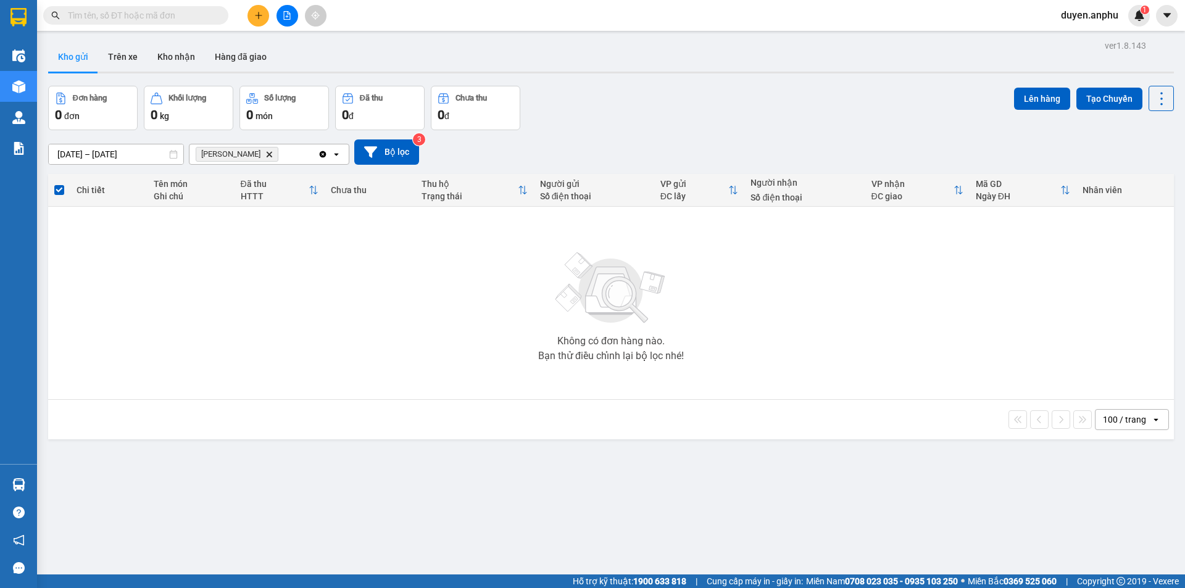
click at [289, 12] on icon "file-add" at bounding box center [287, 15] width 9 height 9
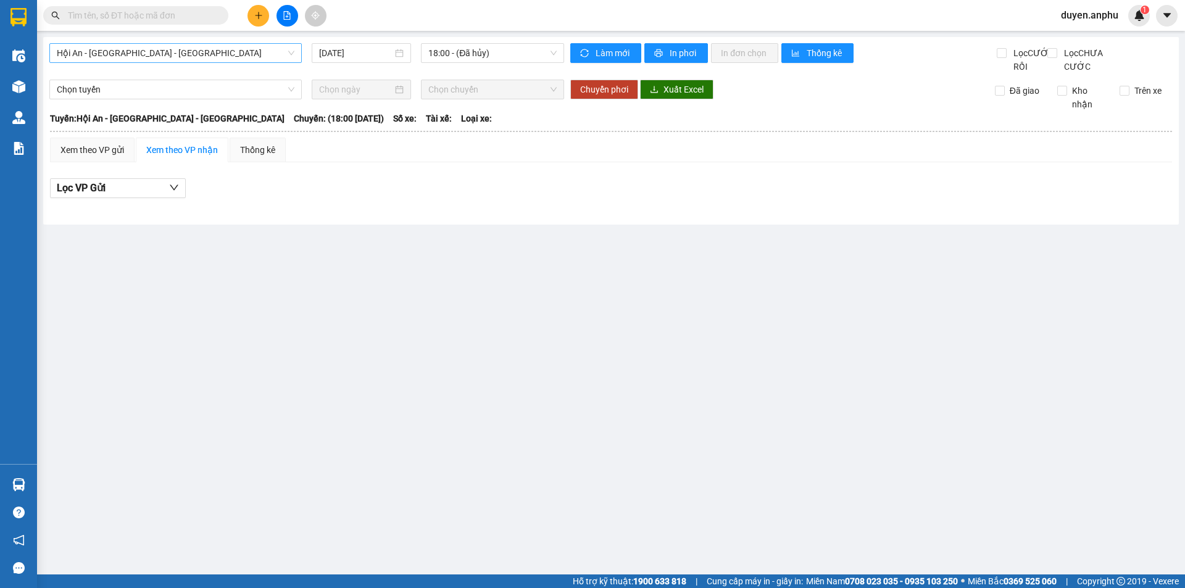
click at [158, 59] on span "Hội An - [GEOGRAPHIC_DATA] - [GEOGRAPHIC_DATA]" at bounding box center [176, 53] width 238 height 19
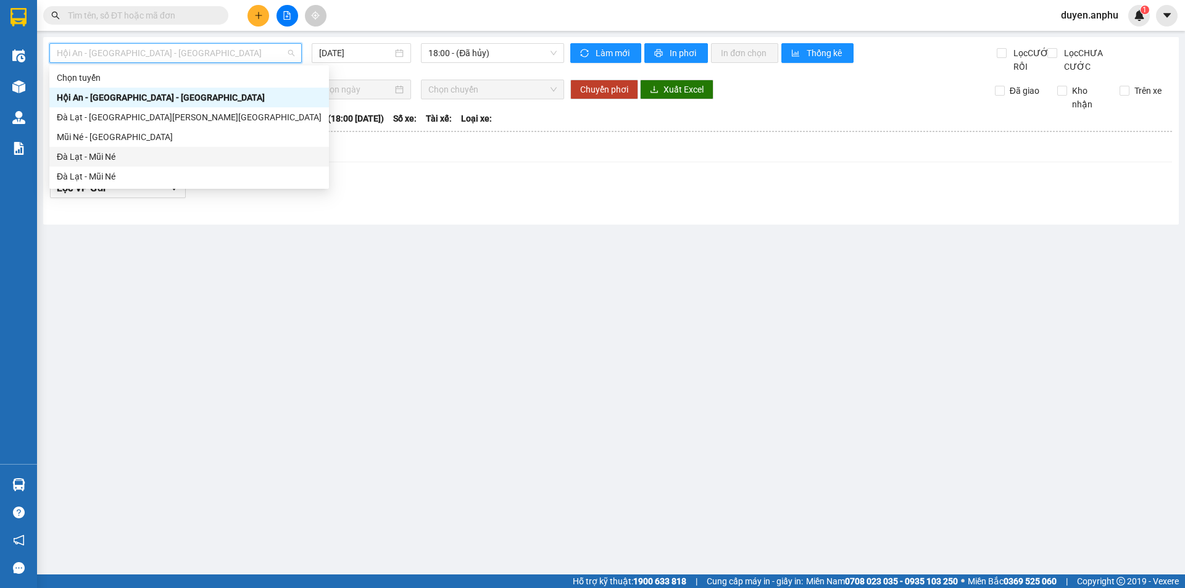
click at [93, 156] on div "Đà Lạt - Mũi Né" at bounding box center [189, 157] width 265 height 14
type input "[DATE]"
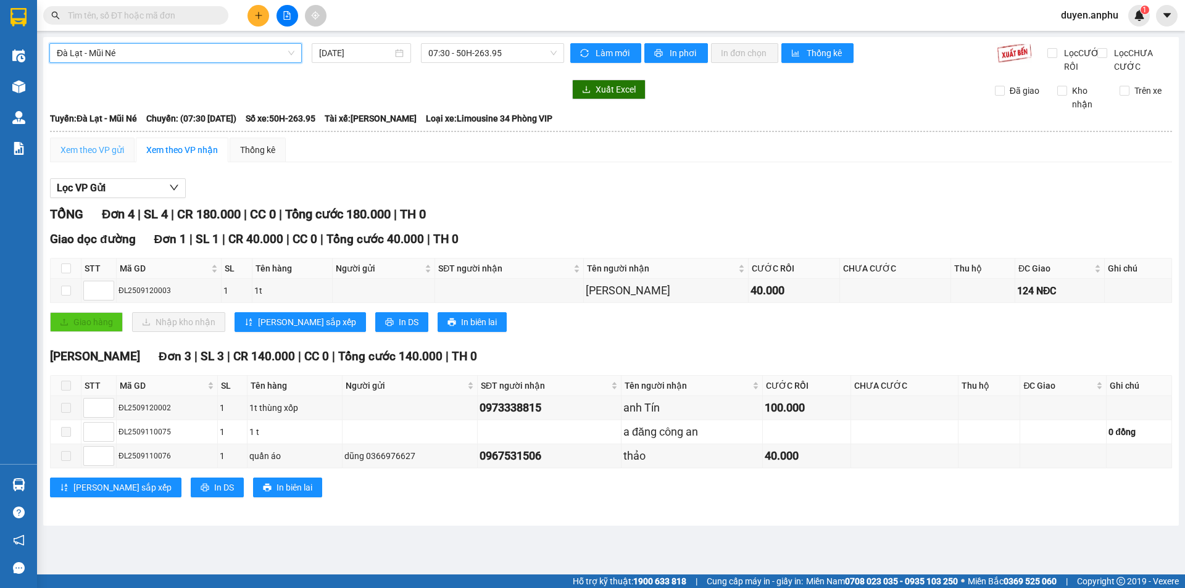
click at [78, 162] on div "Xem theo VP gửi" at bounding box center [92, 150] width 85 height 25
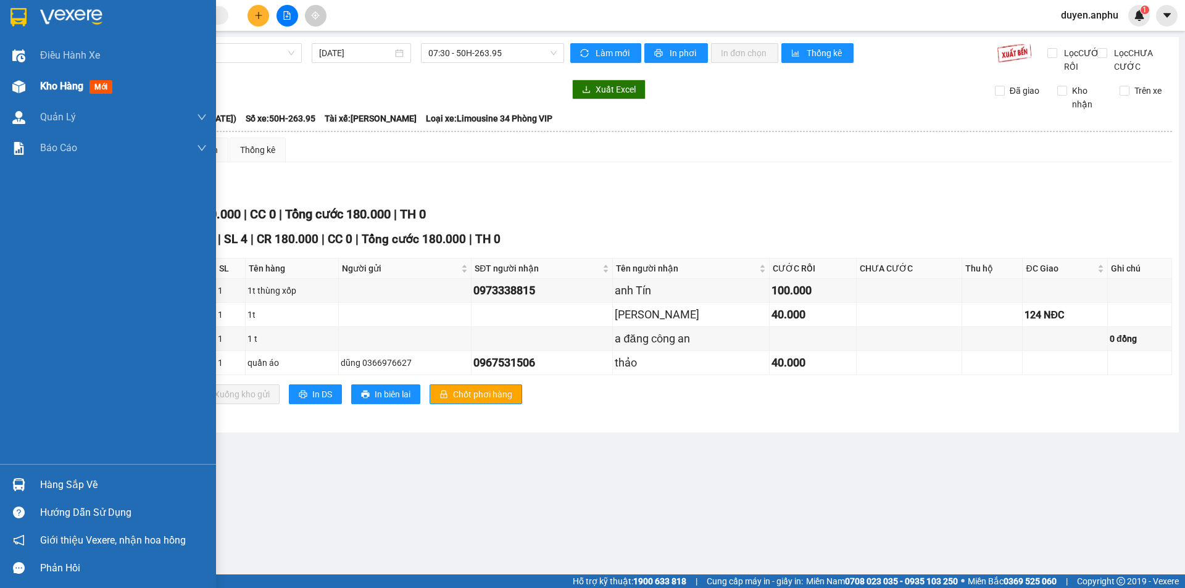
click at [48, 87] on span "Kho hàng" at bounding box center [61, 86] width 43 height 12
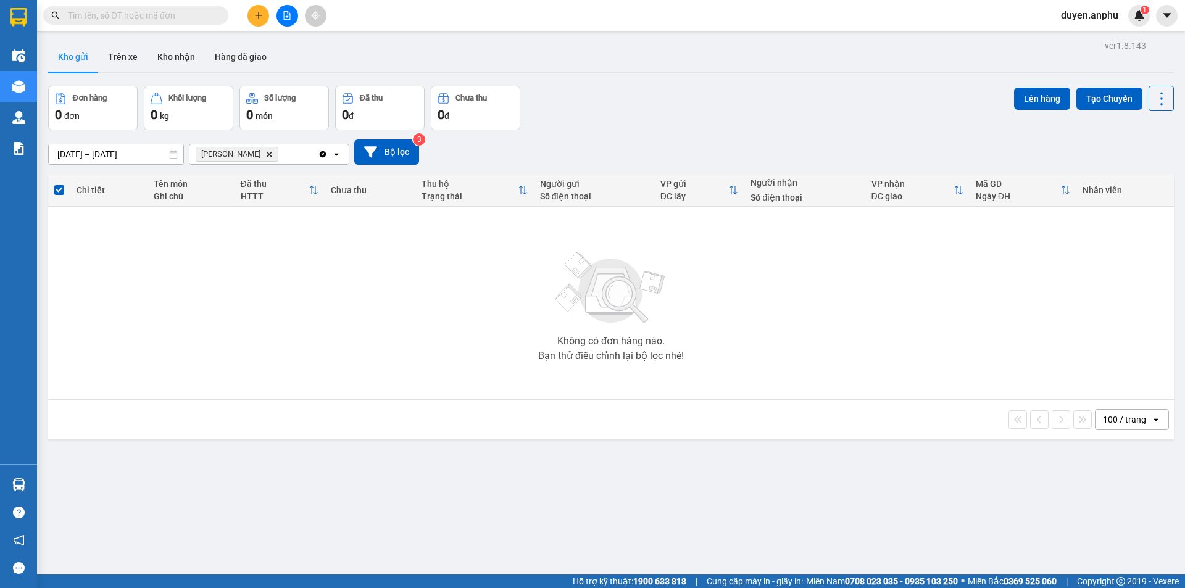
click at [283, 19] on icon "file-add" at bounding box center [287, 15] width 9 height 9
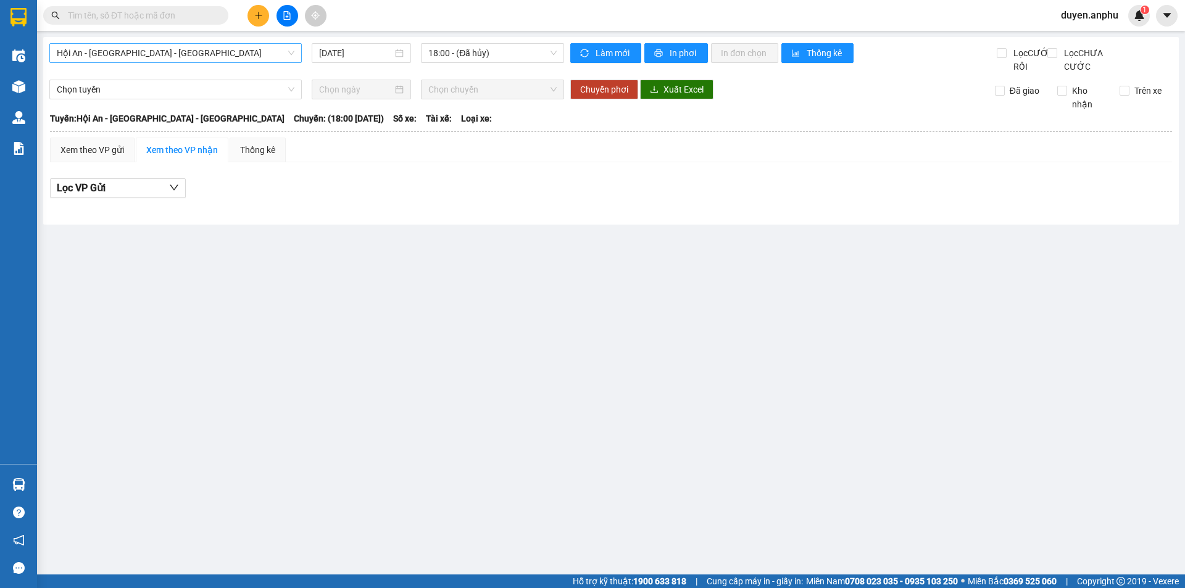
drag, startPoint x: 188, startPoint y: 53, endPoint x: 181, endPoint y: 62, distance: 11.0
click at [188, 54] on span "Hội An - [GEOGRAPHIC_DATA] - [GEOGRAPHIC_DATA]" at bounding box center [176, 53] width 238 height 19
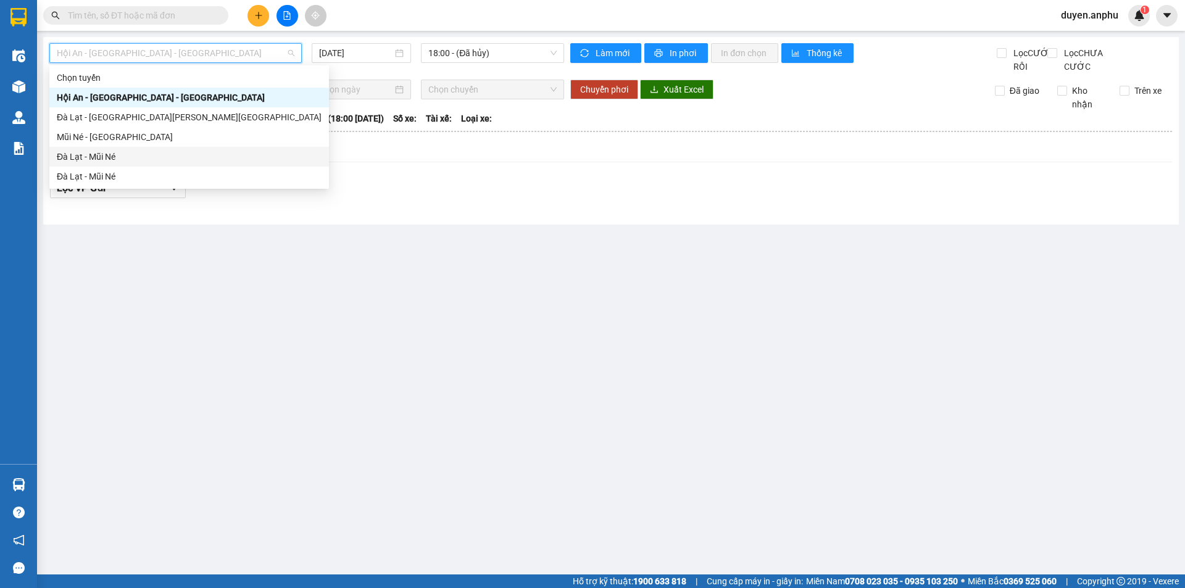
click at [104, 149] on div "Đà Lạt - Mũi Né" at bounding box center [188, 157] width 279 height 20
type input "[DATE]"
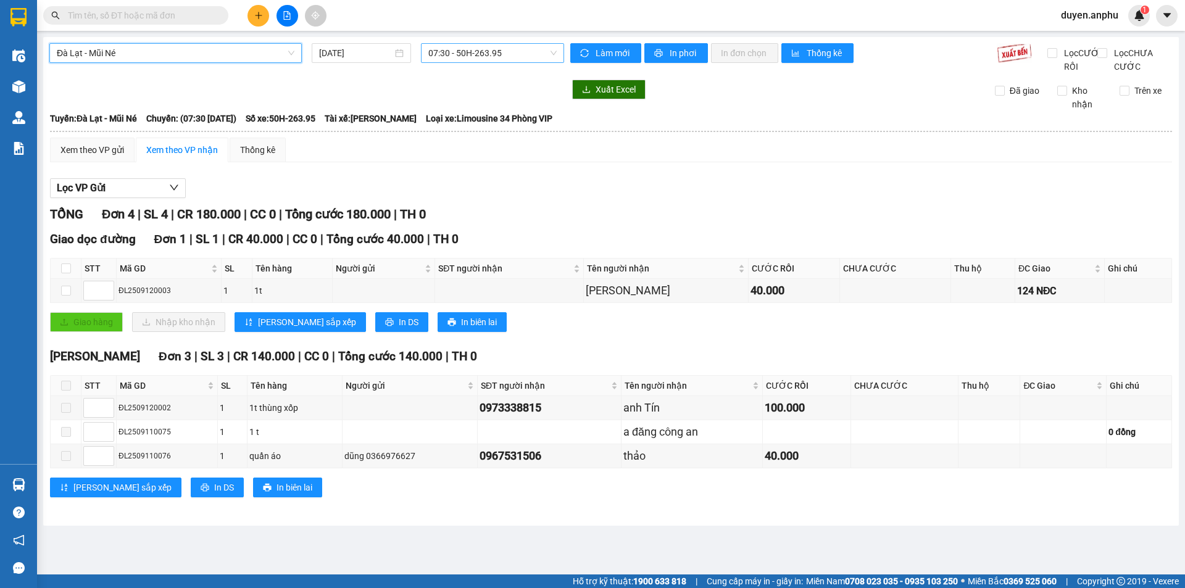
click at [481, 57] on span "07:30 - 50H-263.95" at bounding box center [492, 53] width 128 height 19
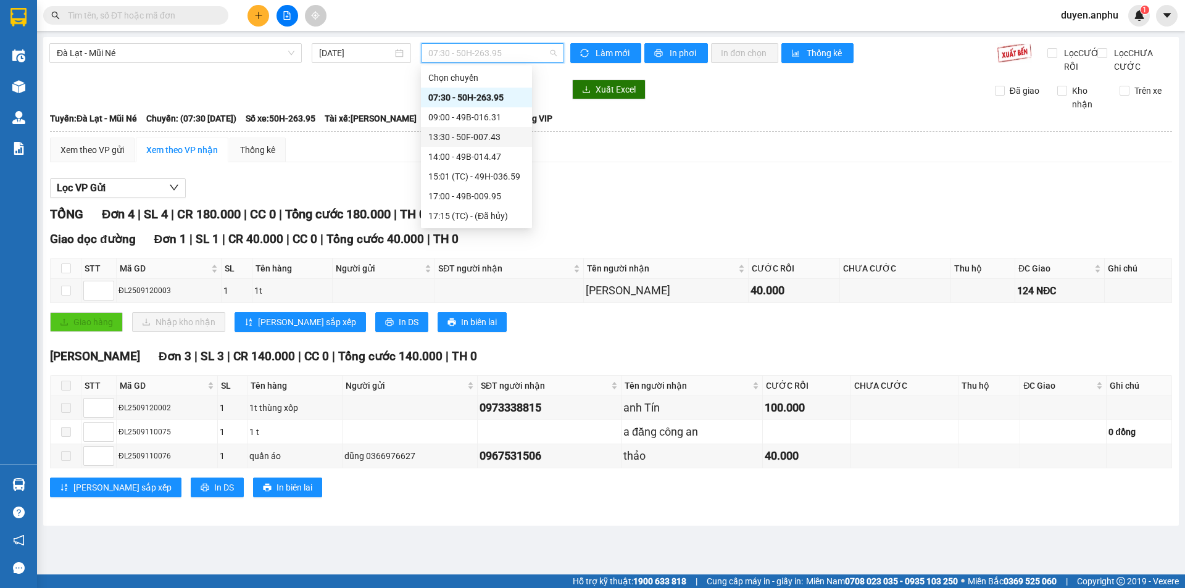
click at [458, 138] on div "13:30 - 50F-007.43" at bounding box center [476, 137] width 96 height 14
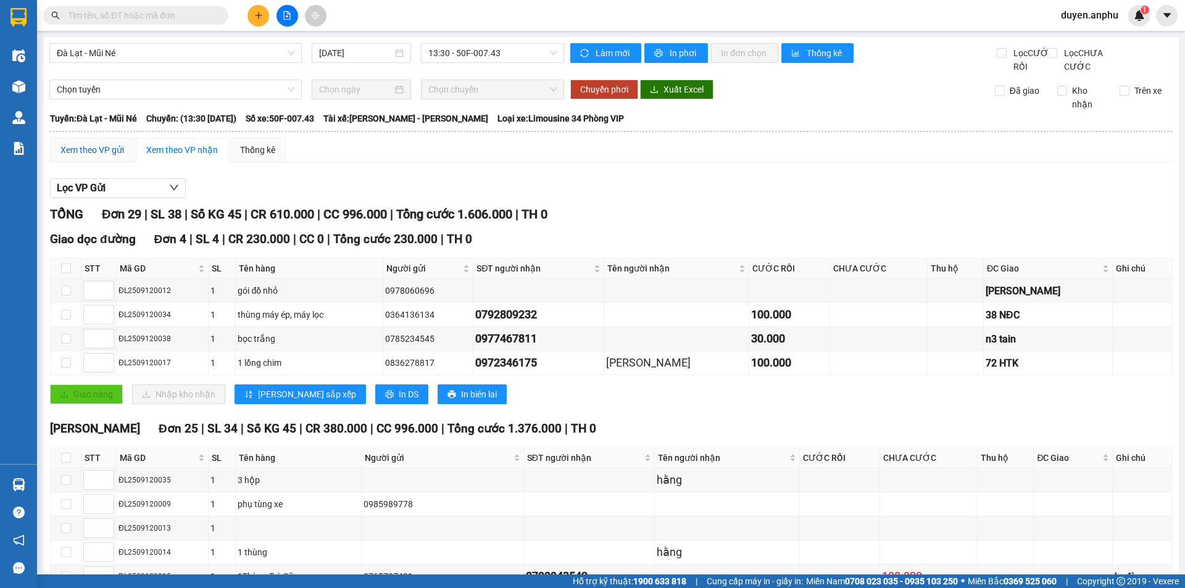
click at [99, 157] on div "Xem theo VP gửi" at bounding box center [92, 150] width 64 height 14
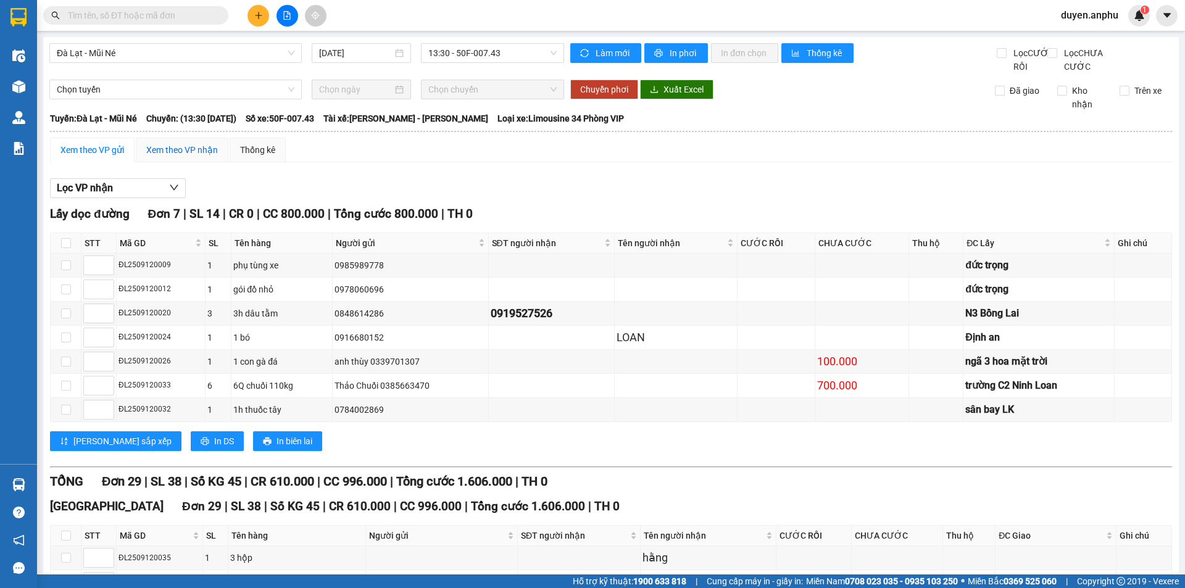
click at [175, 157] on div "Xem theo VP nhận" at bounding box center [182, 150] width 72 height 14
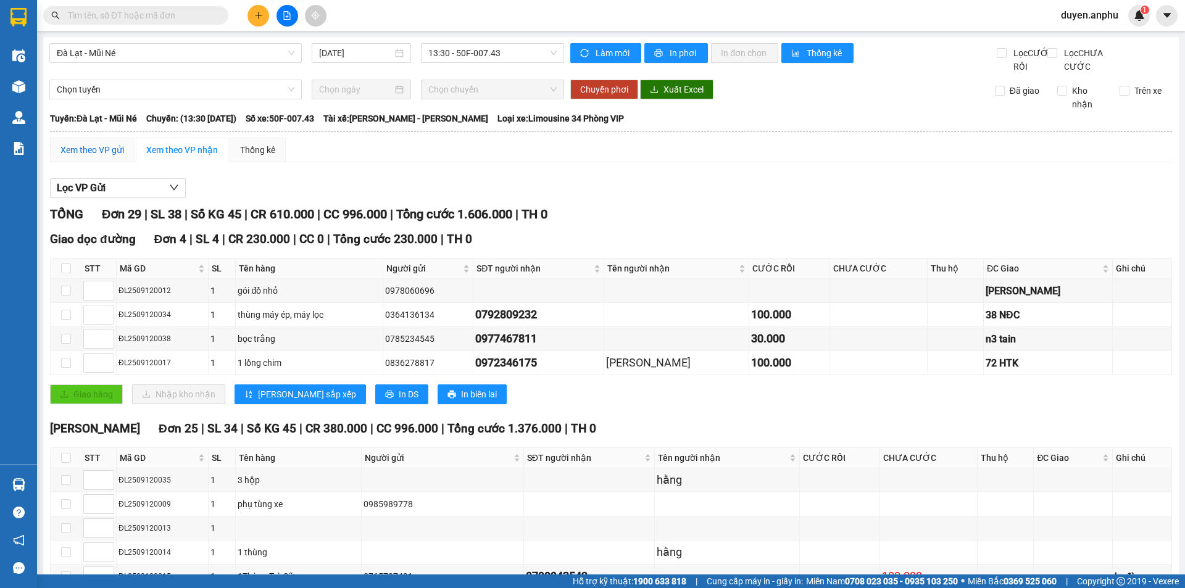
drag, startPoint x: 94, startPoint y: 159, endPoint x: 202, endPoint y: 269, distance: 154.4
click at [94, 157] on div "Xem theo VP gửi" at bounding box center [92, 150] width 64 height 14
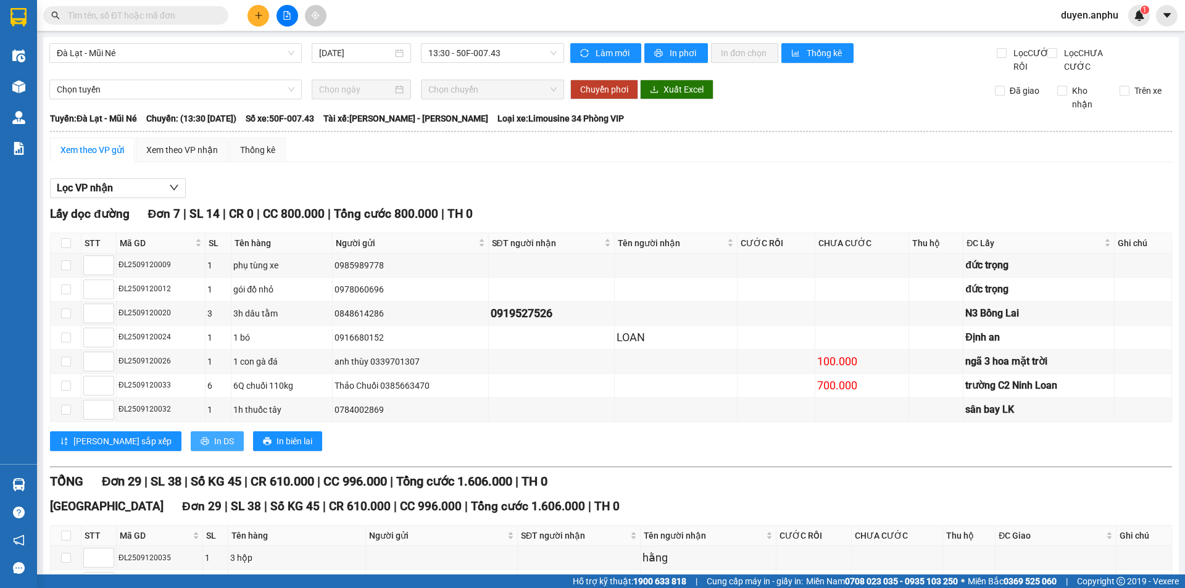
click at [214, 448] on span "In DS" at bounding box center [224, 441] width 20 height 14
click at [186, 157] on div "Xem theo VP nhận" at bounding box center [182, 150] width 72 height 14
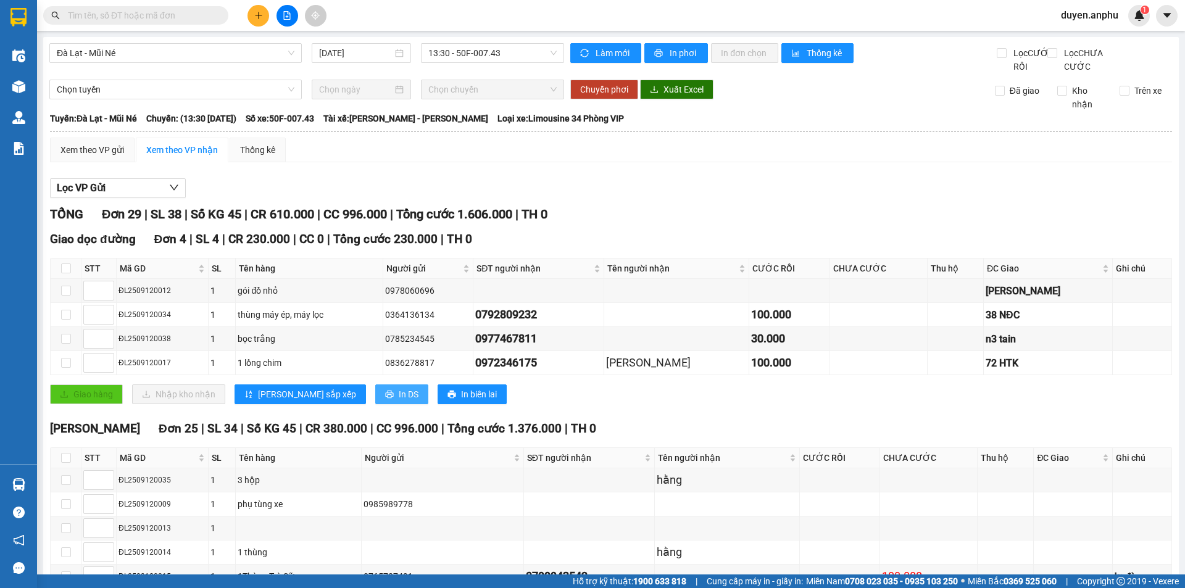
click at [385, 399] on icon "printer" at bounding box center [389, 395] width 8 height 8
click at [465, 53] on span "13:30 - 50F-007.43" at bounding box center [492, 53] width 128 height 19
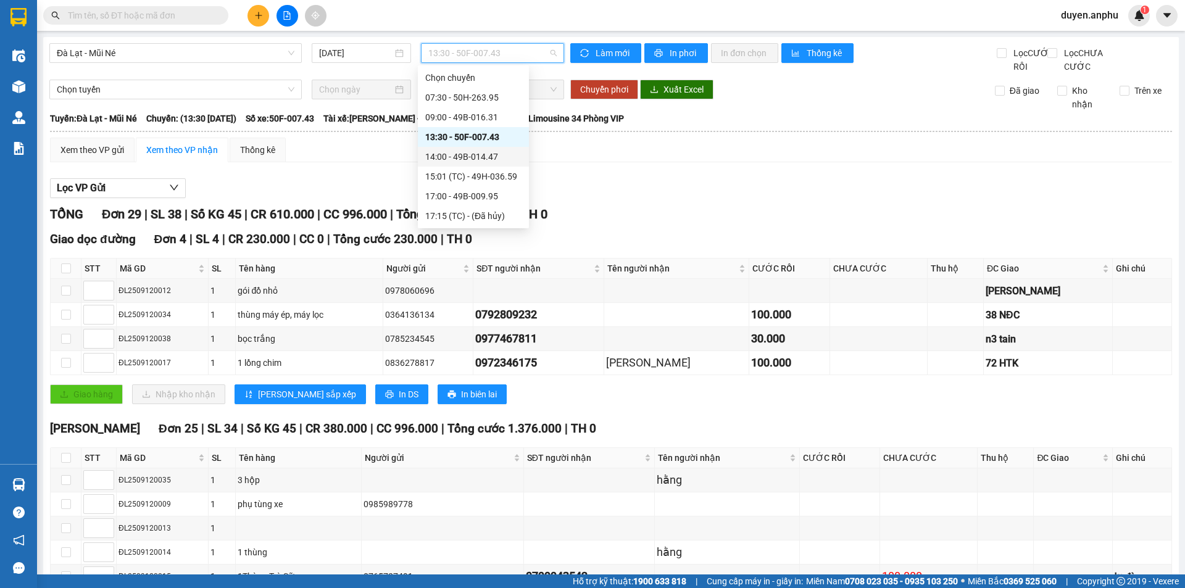
click at [470, 151] on div "14:00 - 49B-014.47" at bounding box center [473, 157] width 96 height 14
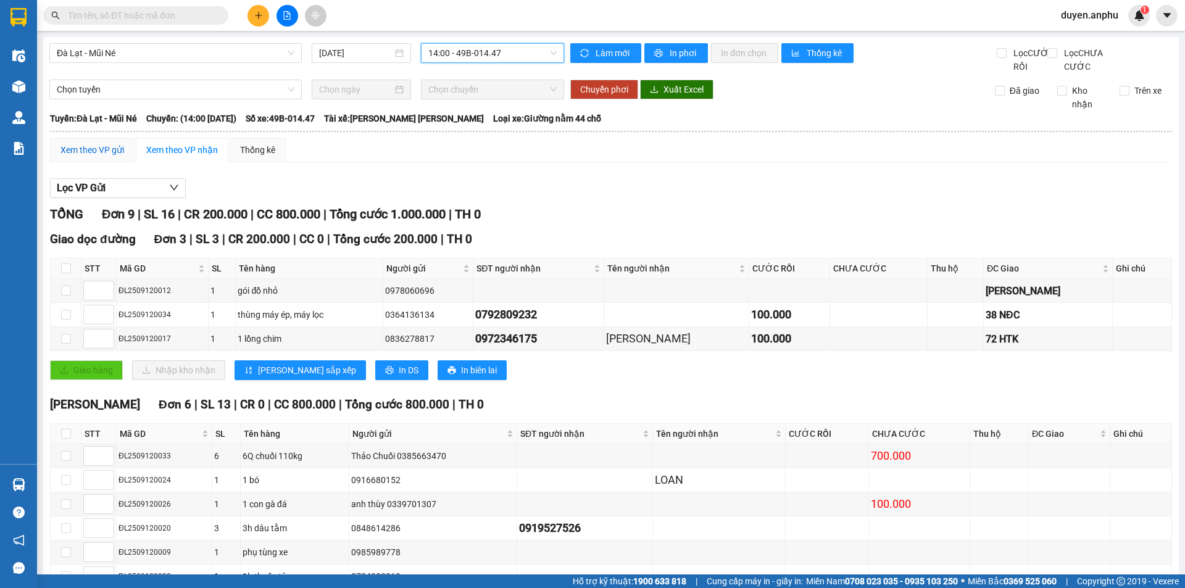
click at [113, 157] on div "Xem theo VP gửi" at bounding box center [92, 150] width 64 height 14
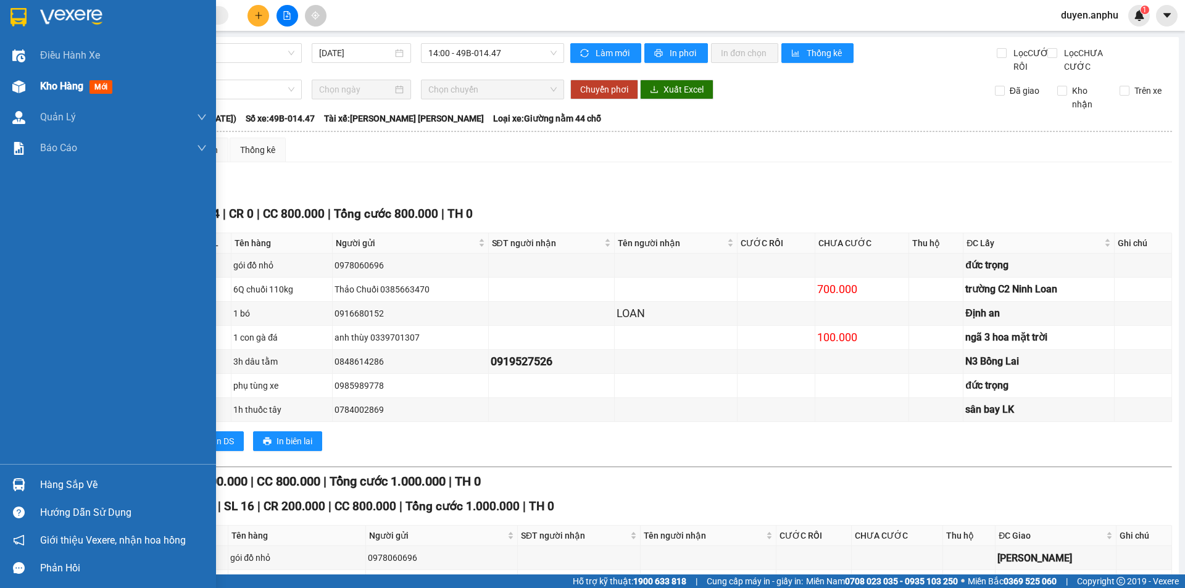
click at [64, 88] on span "Kho hàng" at bounding box center [61, 86] width 43 height 12
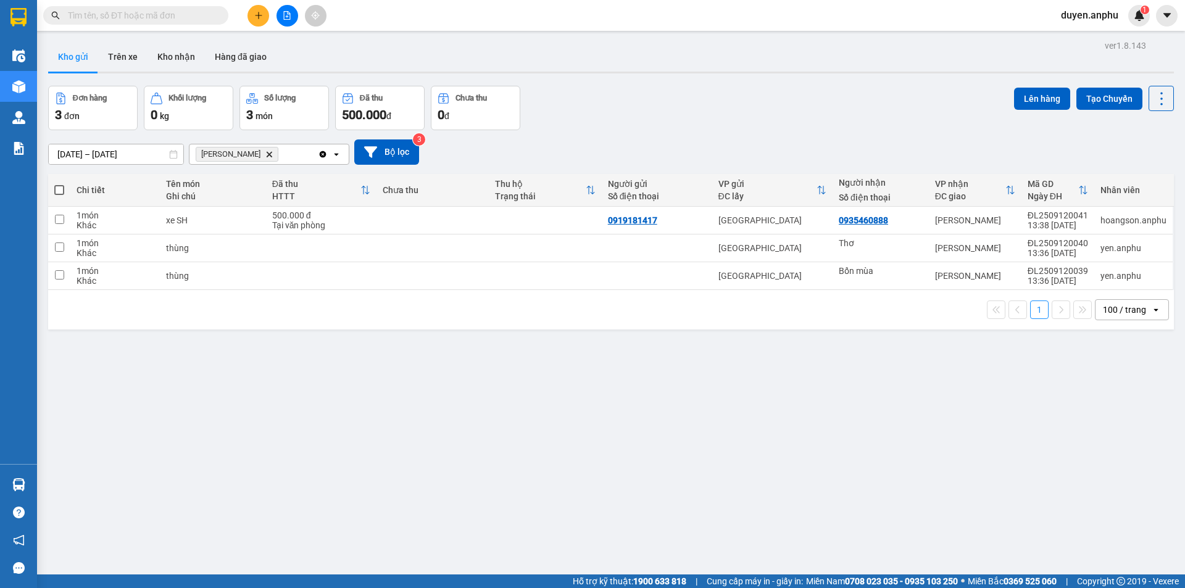
click at [56, 188] on span at bounding box center [59, 190] width 10 height 10
click at [59, 184] on input "checkbox" at bounding box center [59, 184] width 0 height 0
checkbox input "true"
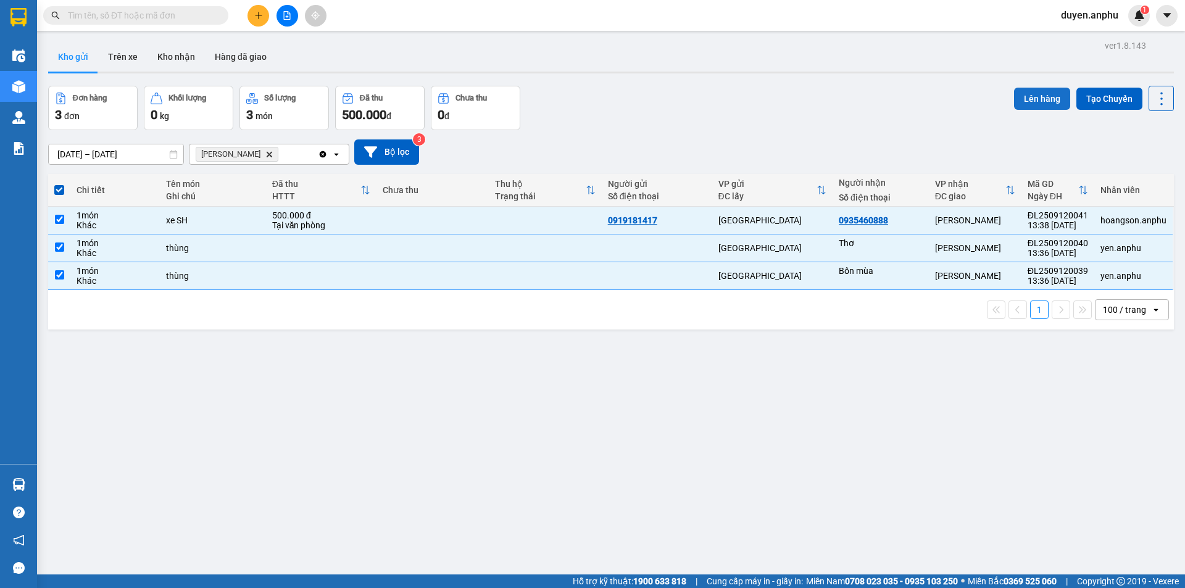
click at [1030, 102] on button "Lên hàng" at bounding box center [1042, 99] width 56 height 22
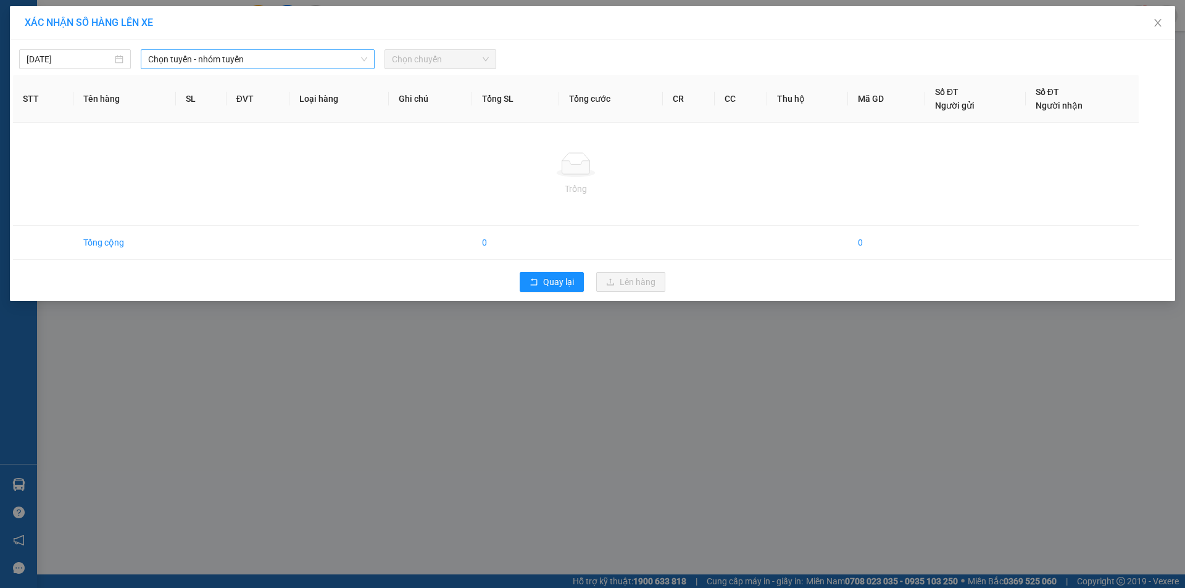
click at [238, 65] on span "Chọn tuyến - nhóm tuyến" at bounding box center [257, 59] width 219 height 19
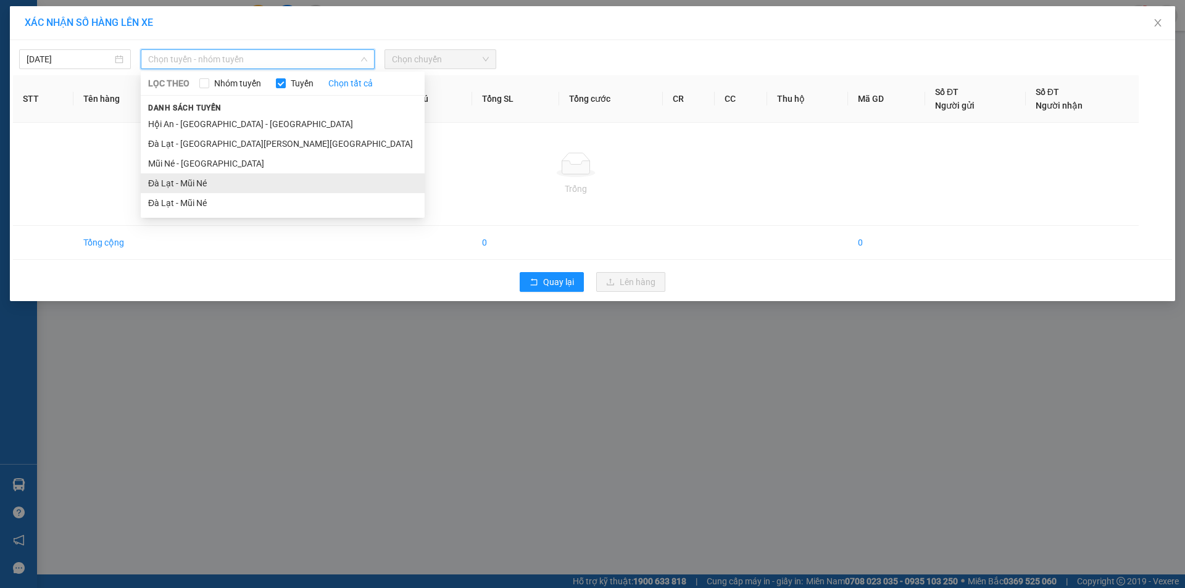
click at [176, 178] on li "Đà Lạt - Mũi Né" at bounding box center [283, 183] width 284 height 20
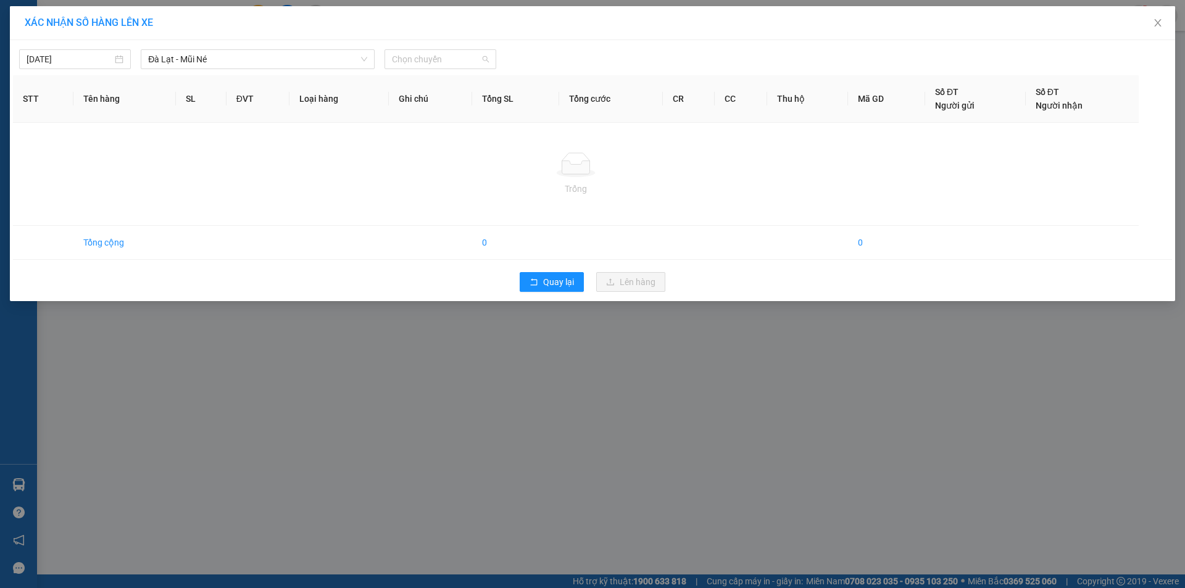
drag, startPoint x: 450, startPoint y: 58, endPoint x: 449, endPoint y: 75, distance: 16.7
click at [449, 58] on span "Chọn chuyến" at bounding box center [440, 59] width 97 height 19
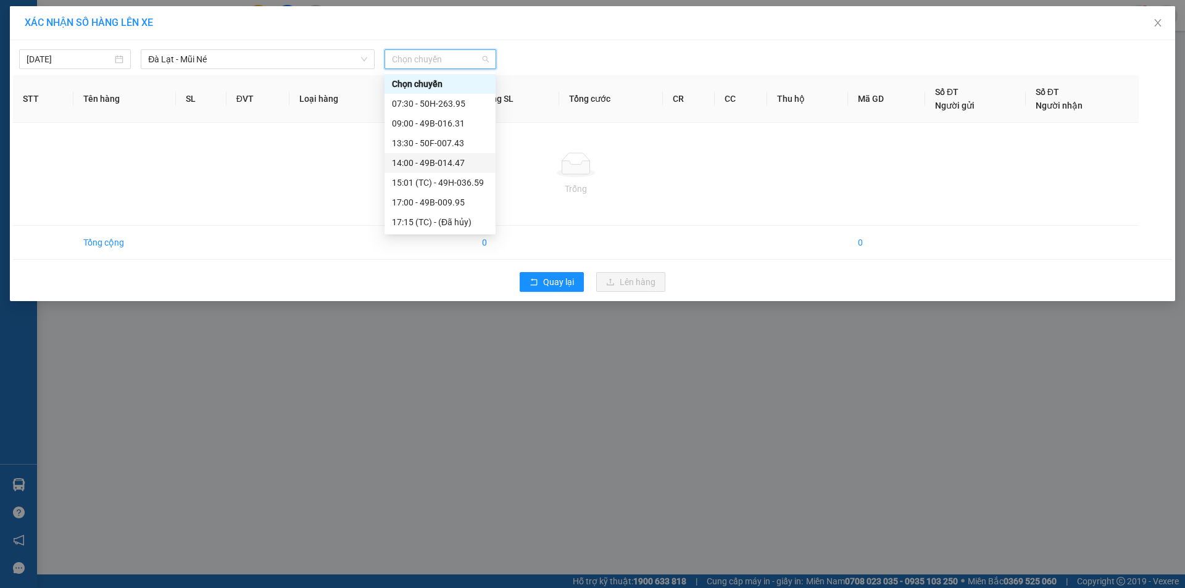
click at [427, 160] on div "14:00 - 49B-014.47" at bounding box center [440, 163] width 96 height 14
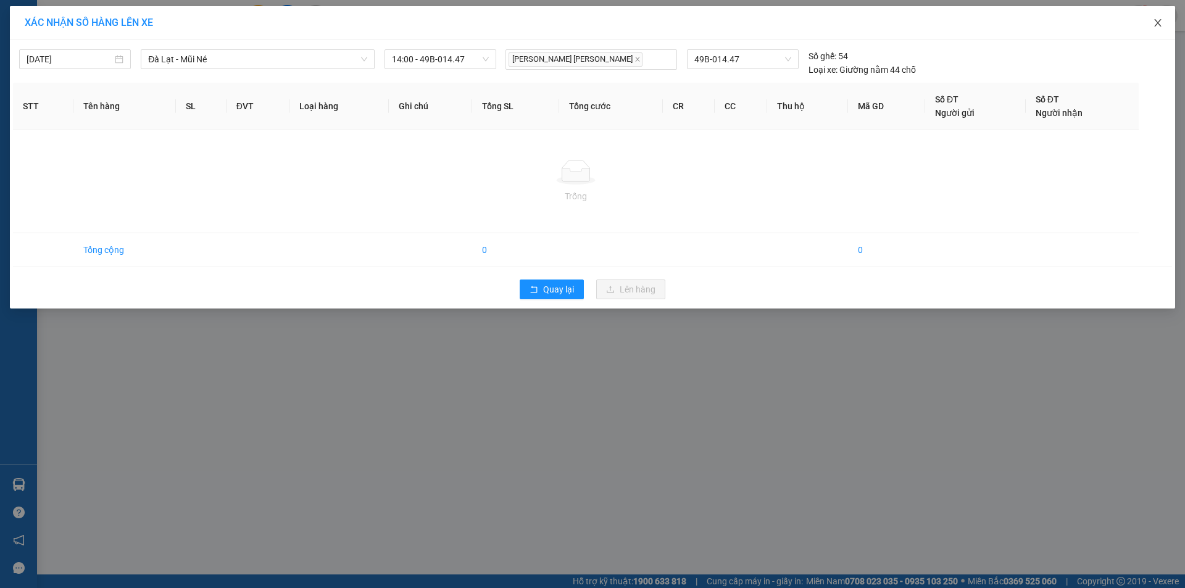
click at [1153, 22] on icon "close" at bounding box center [1158, 23] width 10 height 10
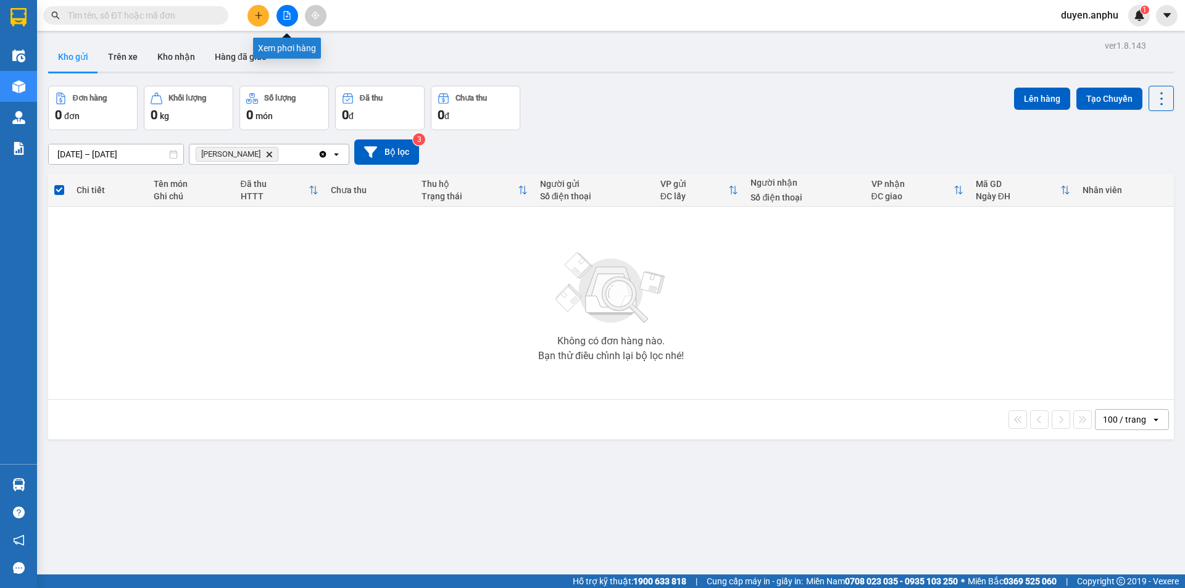
click at [283, 21] on button at bounding box center [287, 16] width 22 height 22
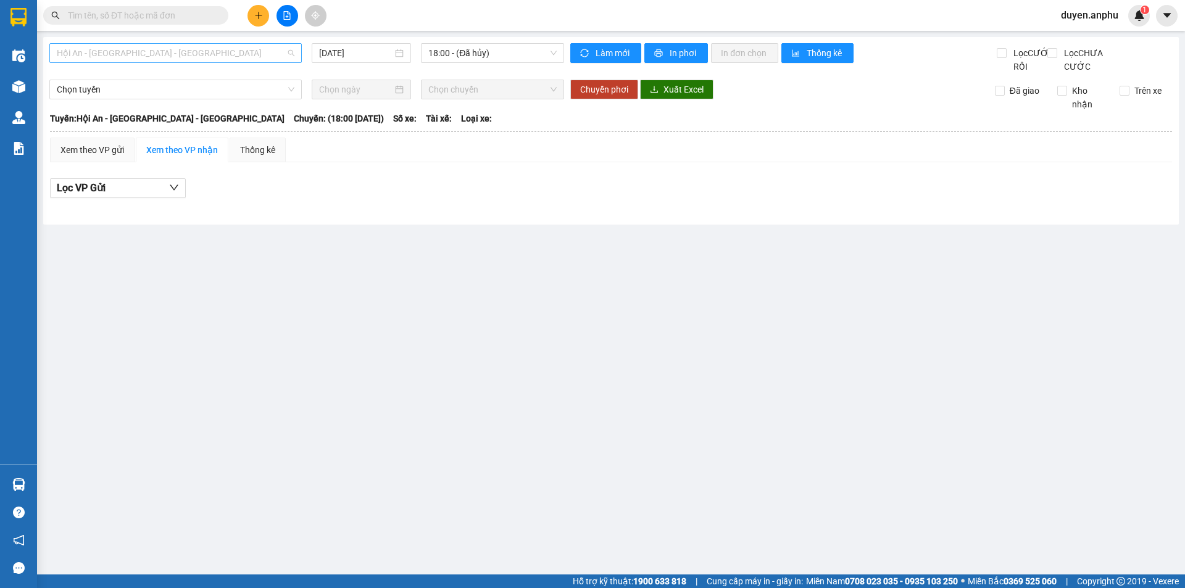
click at [145, 51] on span "Hội An - [GEOGRAPHIC_DATA] - [GEOGRAPHIC_DATA]" at bounding box center [176, 53] width 238 height 19
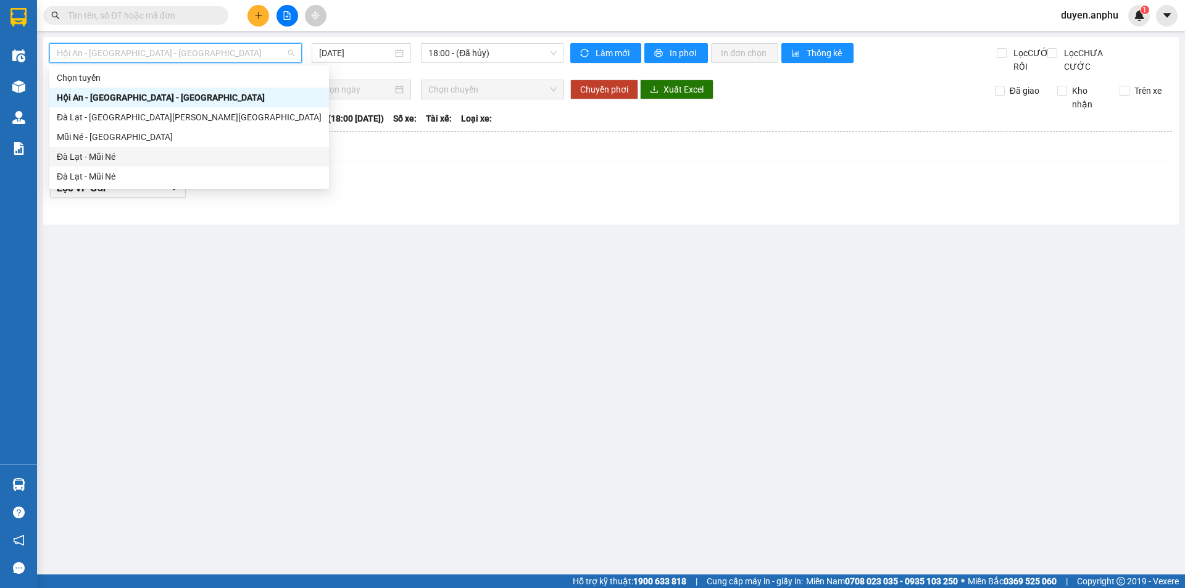
click at [106, 155] on div "Đà Lạt - Mũi Né" at bounding box center [189, 157] width 265 height 14
type input "[DATE]"
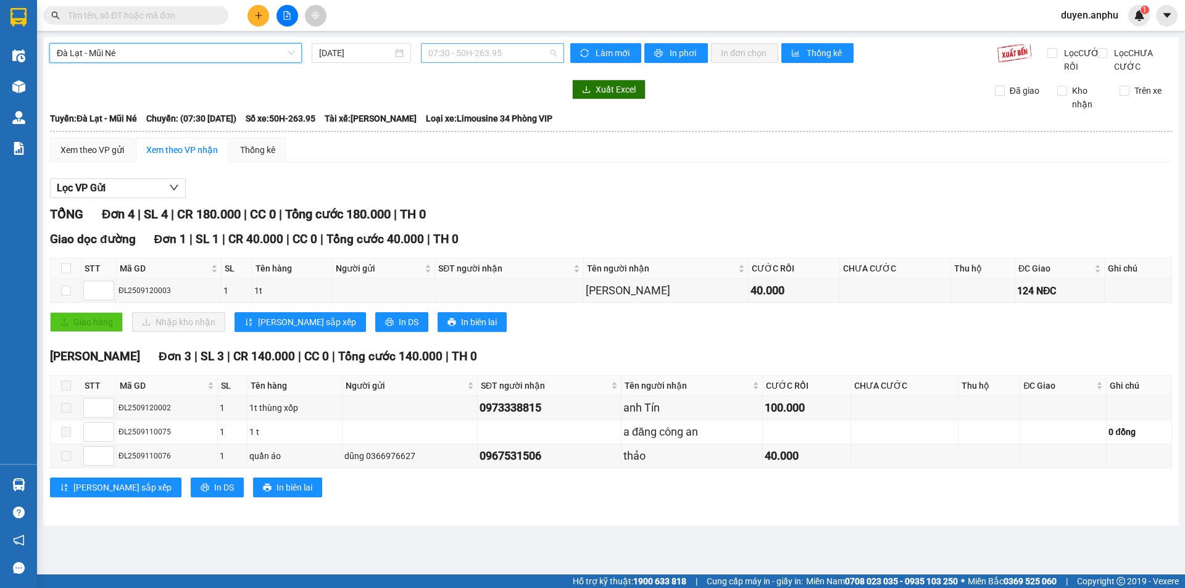
click at [486, 53] on span "07:30 - 50H-263.95" at bounding box center [492, 53] width 128 height 19
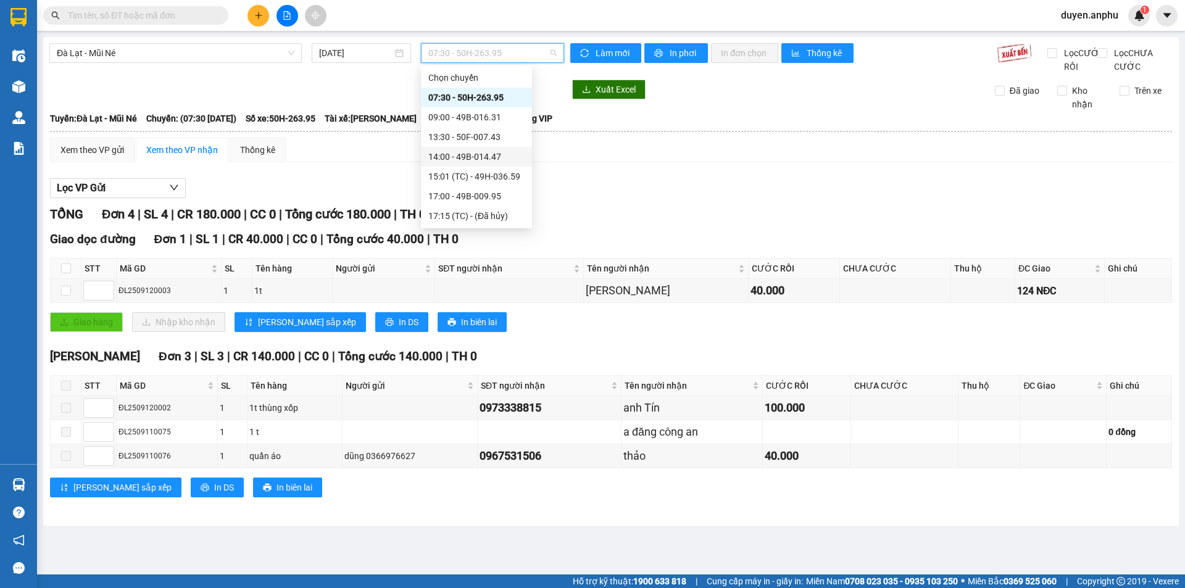
click at [469, 152] on div "14:00 - 49B-014.47" at bounding box center [476, 157] width 96 height 14
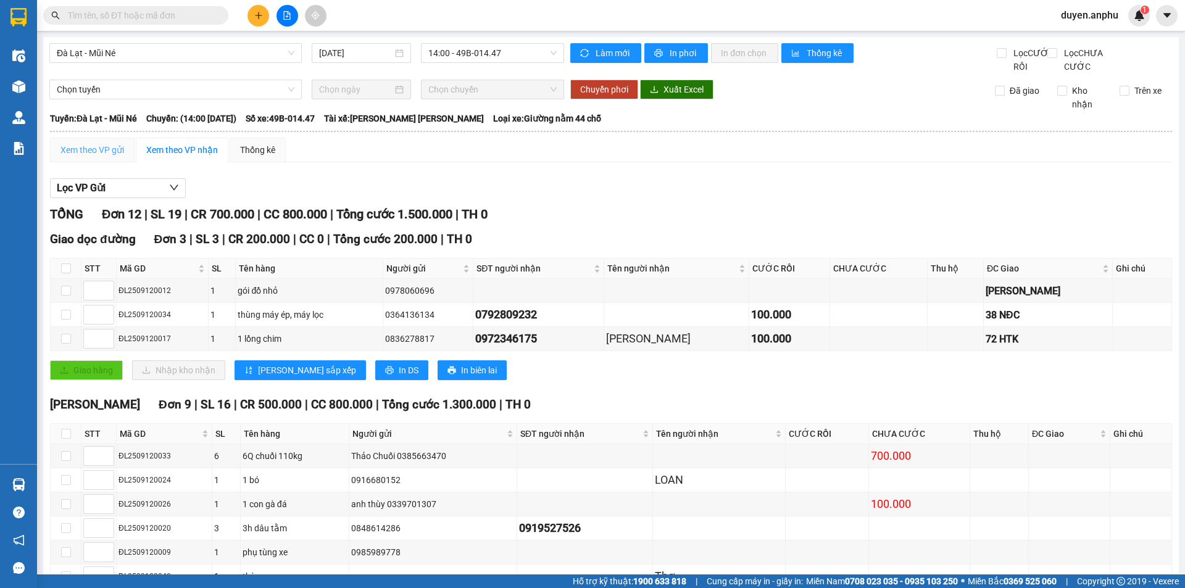
click at [88, 155] on div "Xem theo VP gửi" at bounding box center [92, 150] width 85 height 25
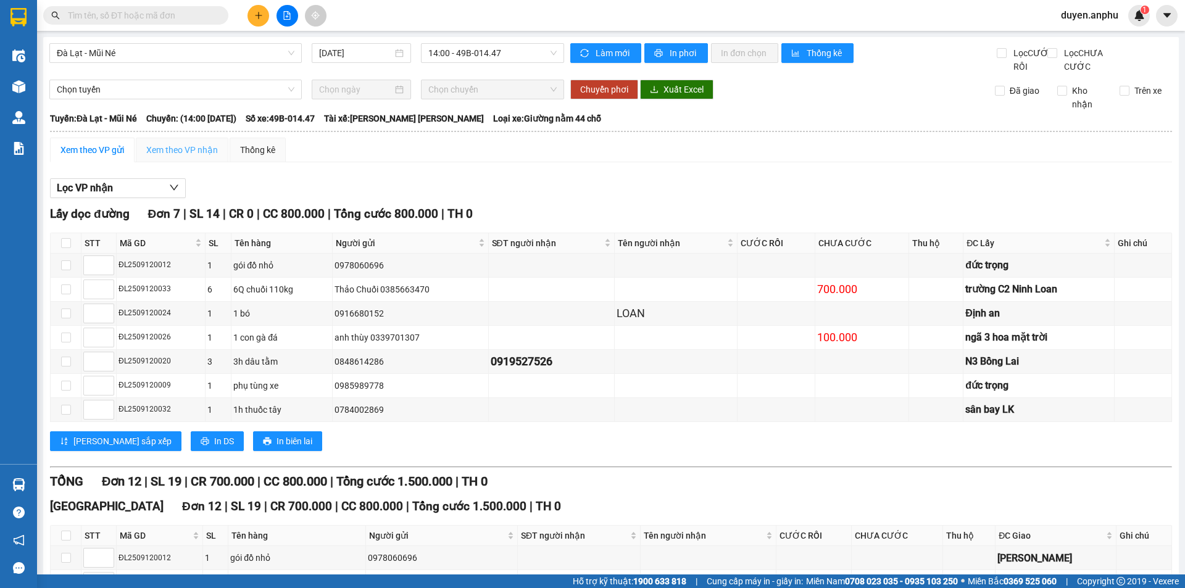
click at [205, 151] on div "Xem theo VP nhận" at bounding box center [182, 150] width 93 height 25
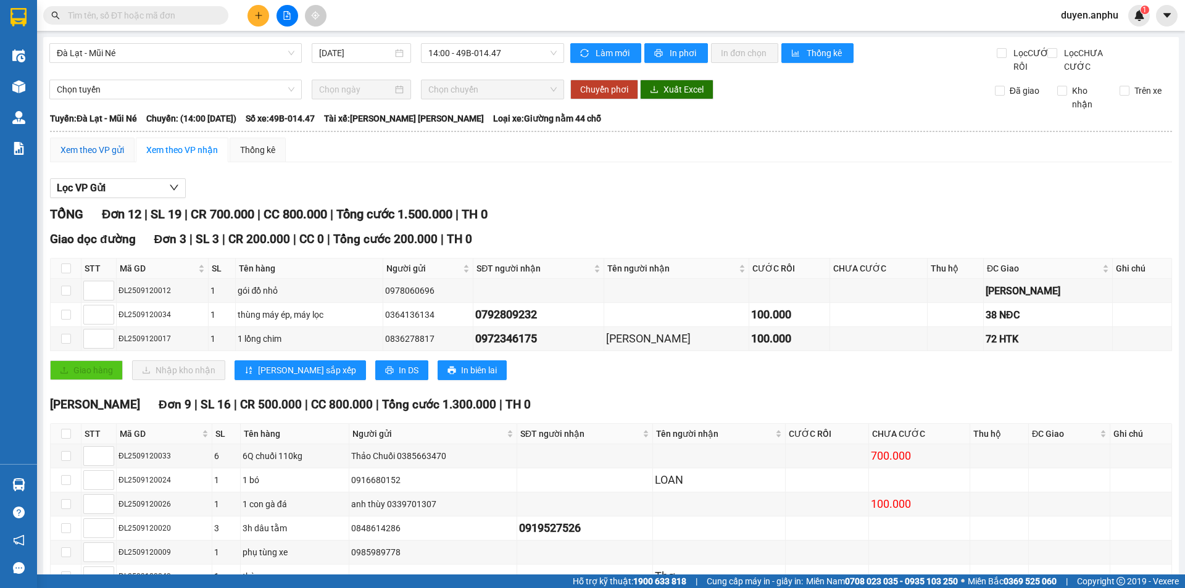
click at [92, 157] on div "Xem theo VP gửi" at bounding box center [92, 150] width 64 height 14
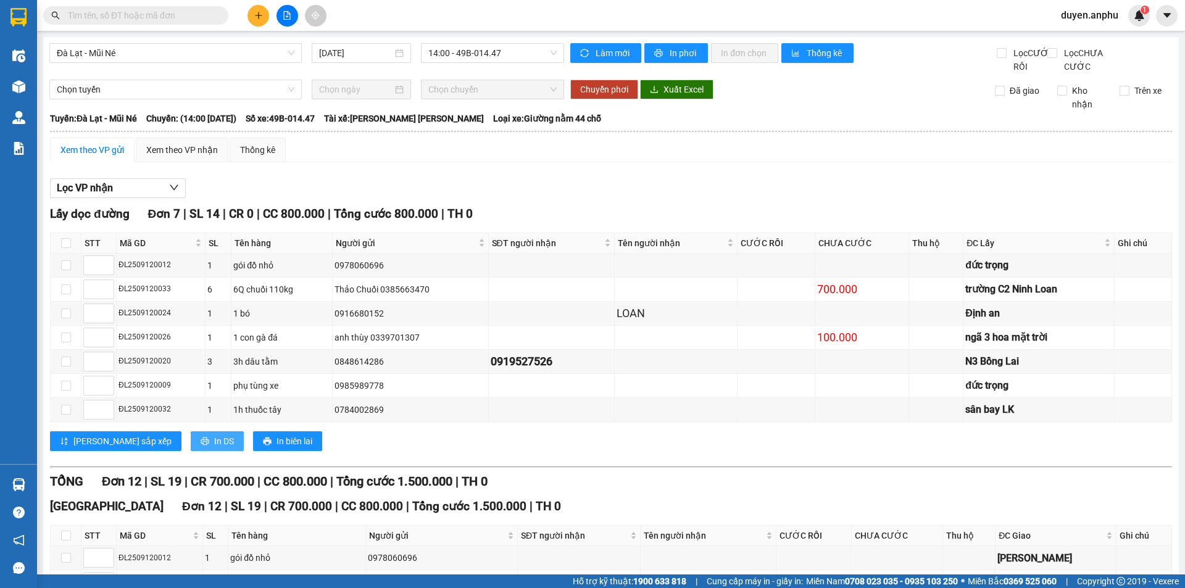
click at [191, 451] on button "In DS" at bounding box center [217, 441] width 53 height 20
click at [162, 157] on div "Xem theo VP nhận" at bounding box center [182, 150] width 72 height 14
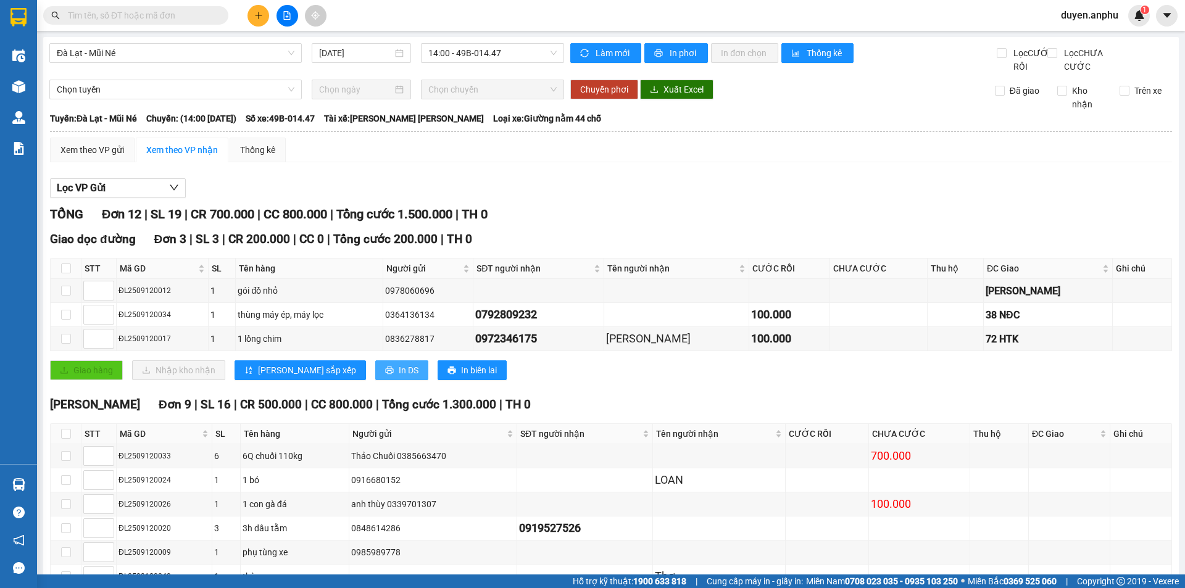
click at [375, 379] on button "In DS" at bounding box center [401, 370] width 53 height 20
